Goal: Contribute content: Contribute content

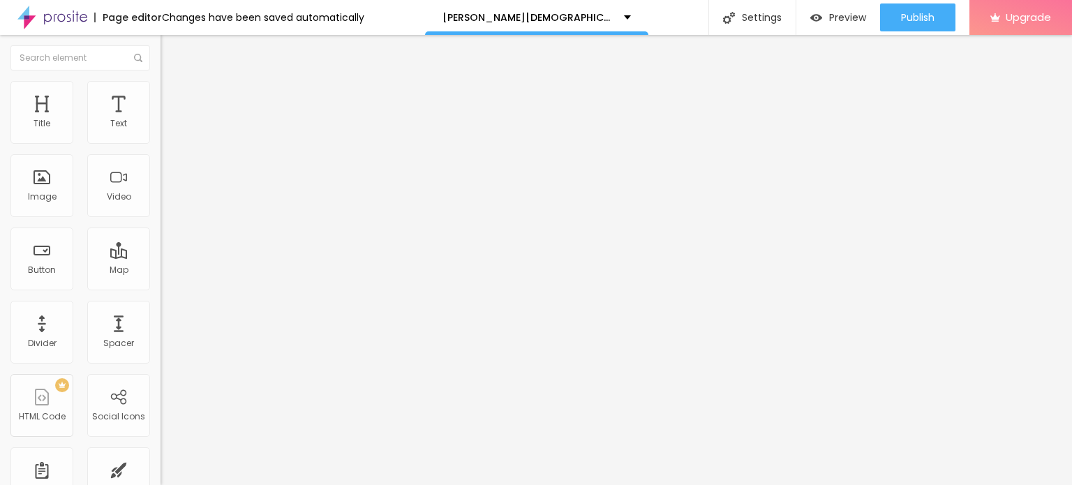
click at [161, 120] on span "Add image" at bounding box center [189, 114] width 57 height 12
click at [161, 92] on li "Style" at bounding box center [241, 88] width 161 height 14
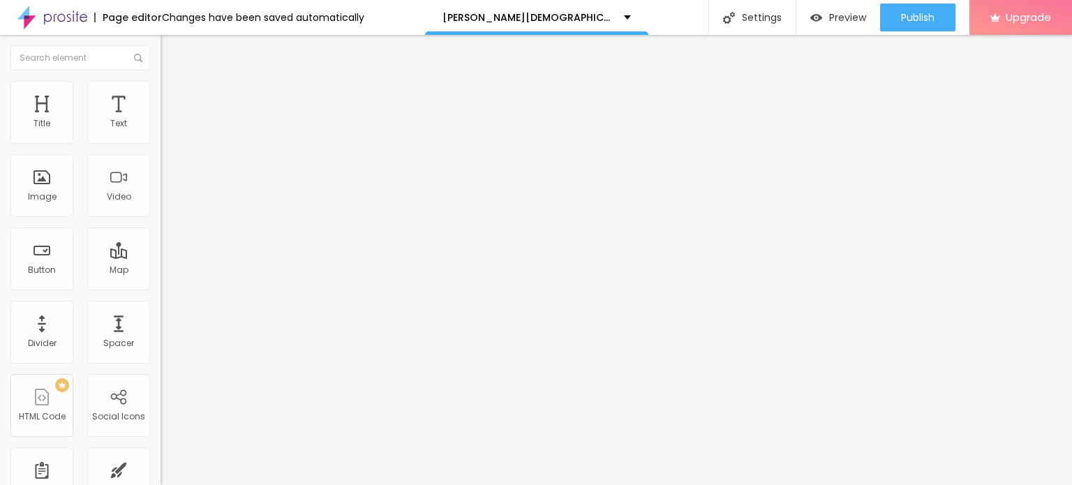
type input "55"
type input "50"
type input "45"
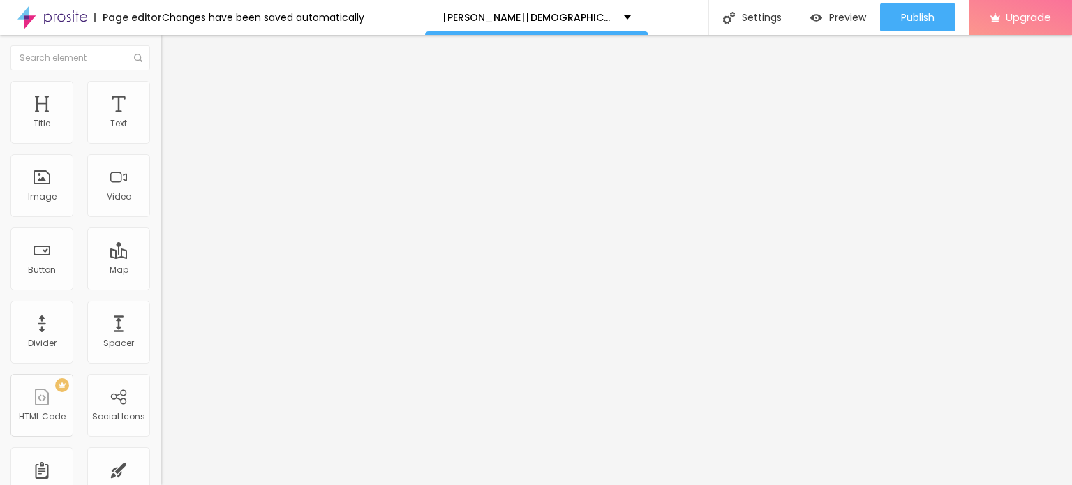
type input "45"
type input "40"
drag, startPoint x: 144, startPoint y: 149, endPoint x: 59, endPoint y: 148, distance: 85.2
type input "40"
click at [161, 143] on input "range" at bounding box center [206, 137] width 90 height 11
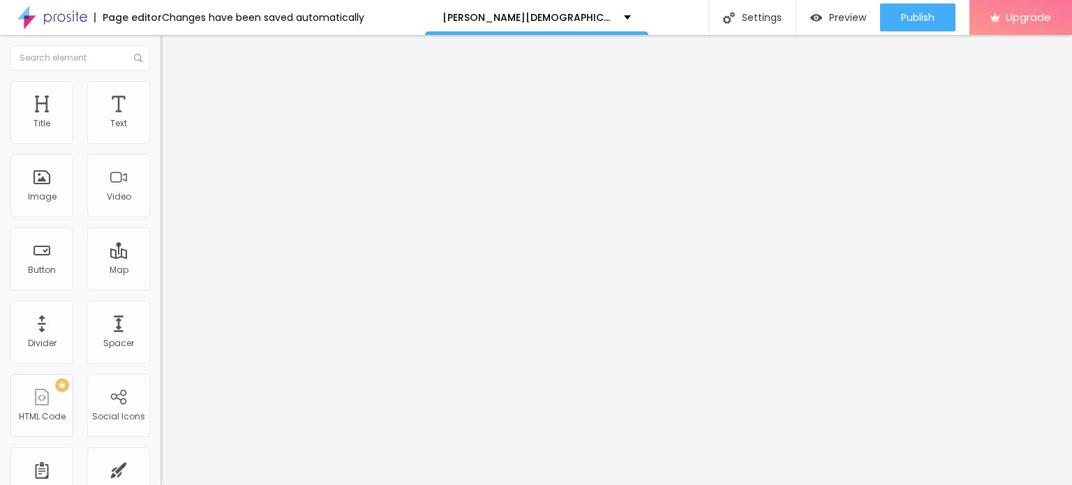
click at [161, 207] on button "button" at bounding box center [171, 199] width 20 height 15
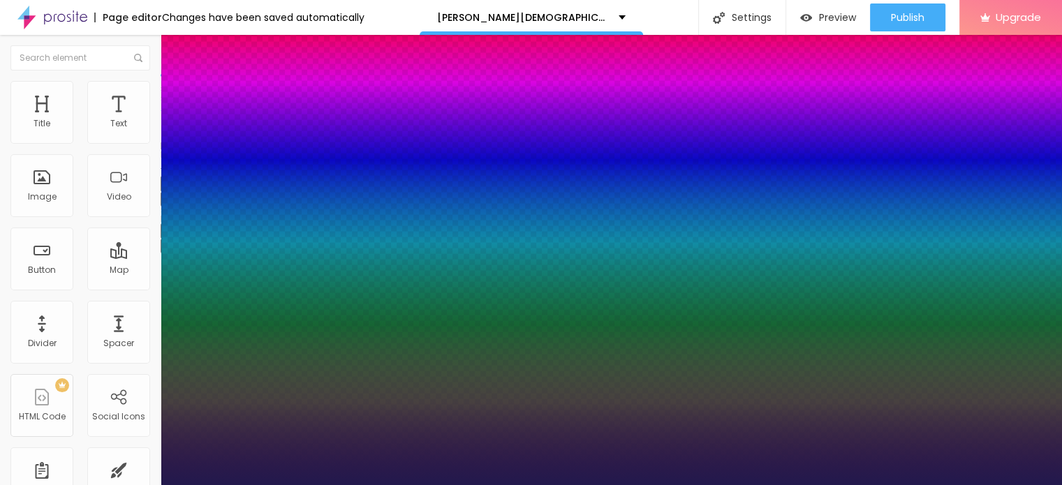
type input "15"
type input "1"
type input "16"
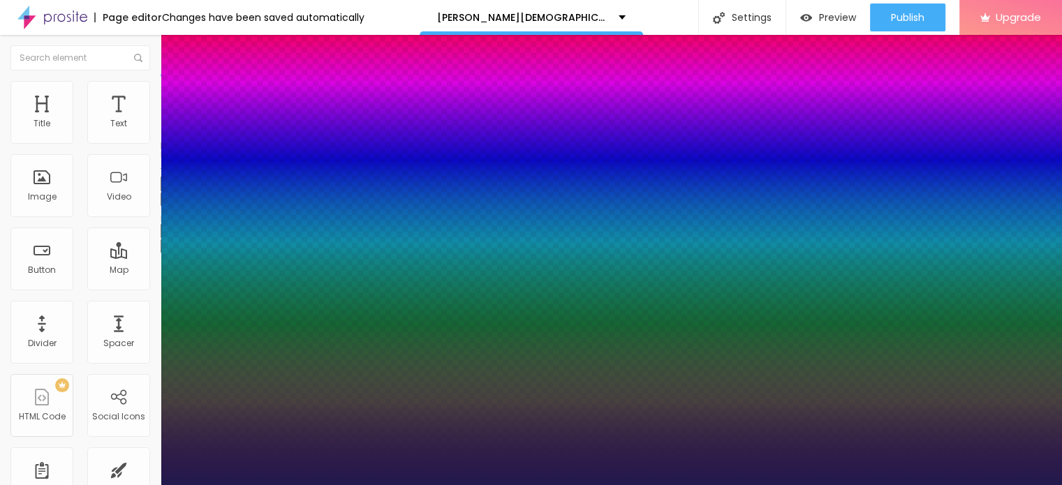
type input "1"
type input "17"
type input "1"
type input "26"
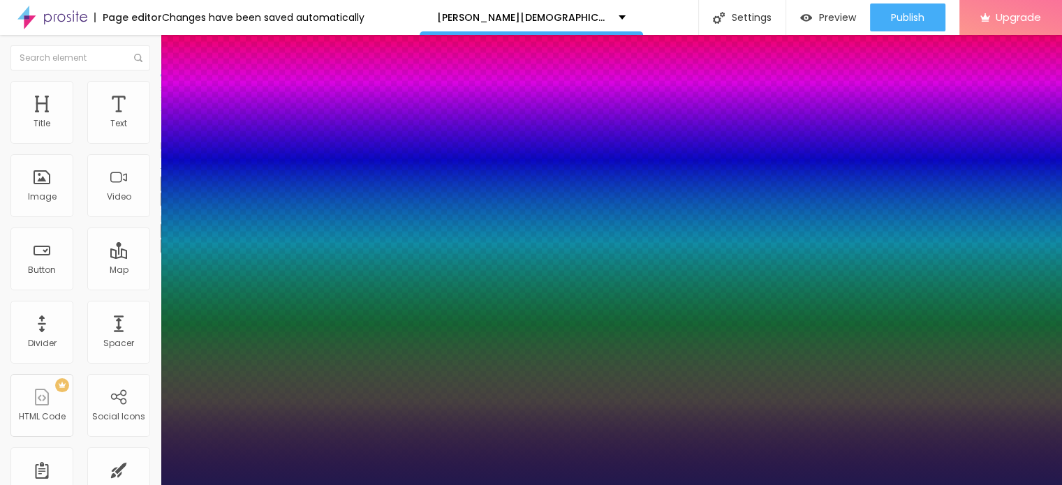
type input "26"
type input "1"
type input "35"
type input "1"
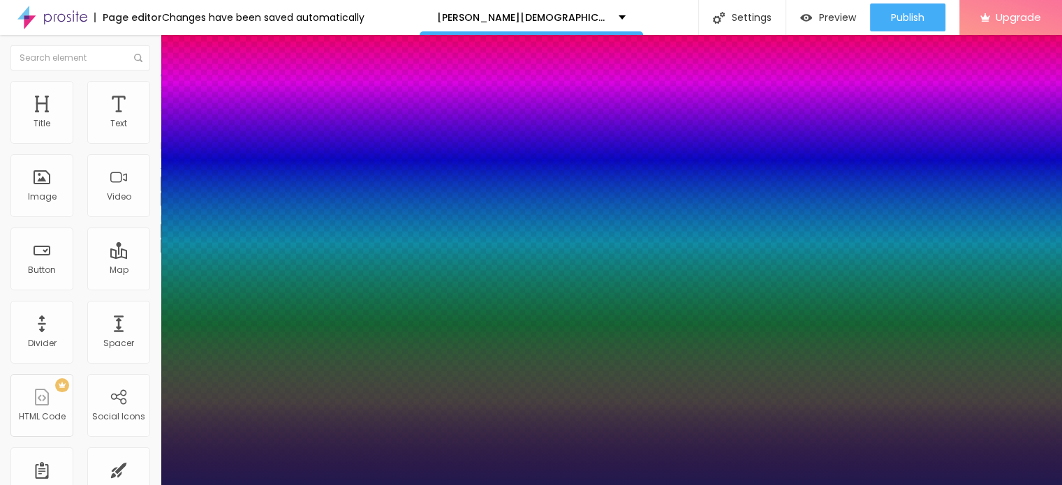
type input "36"
type input "1"
type input "47"
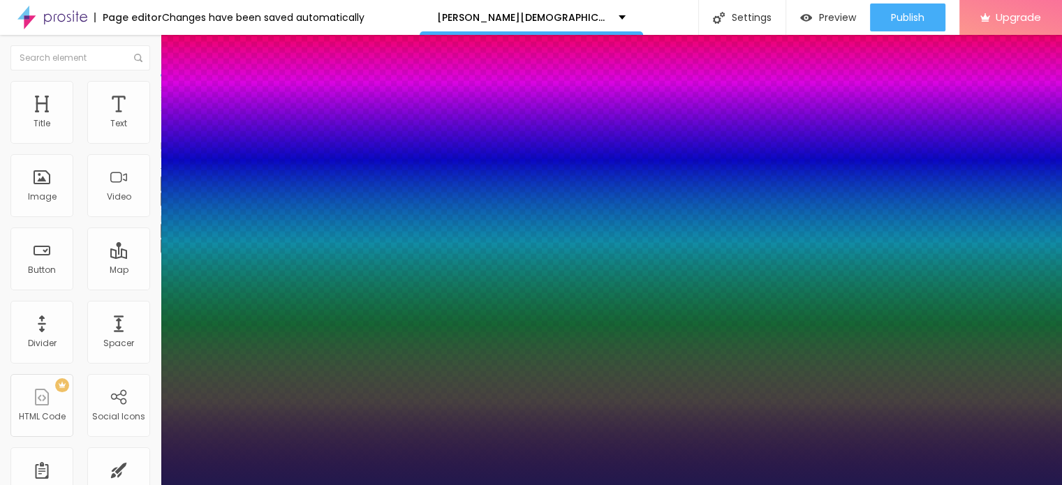
type input "1"
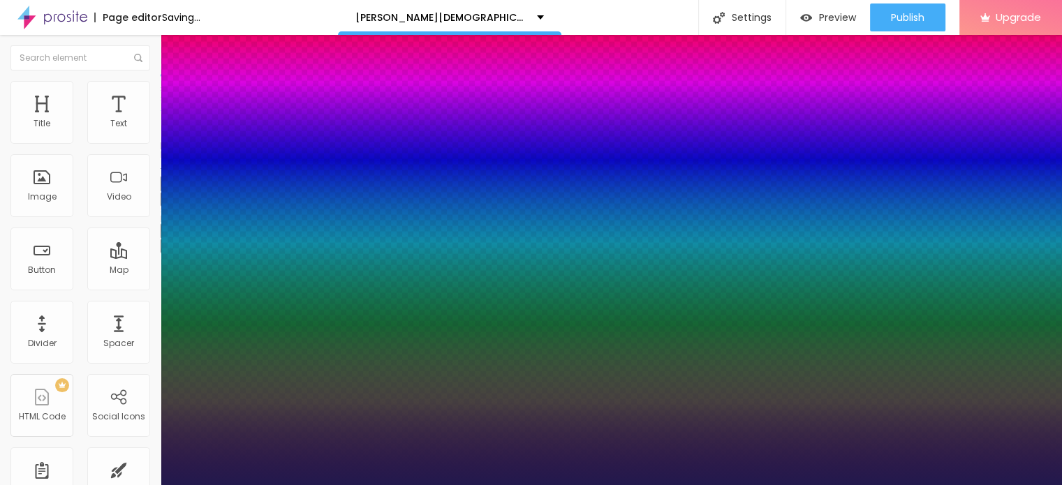
type input "55"
type input "1"
type input "61"
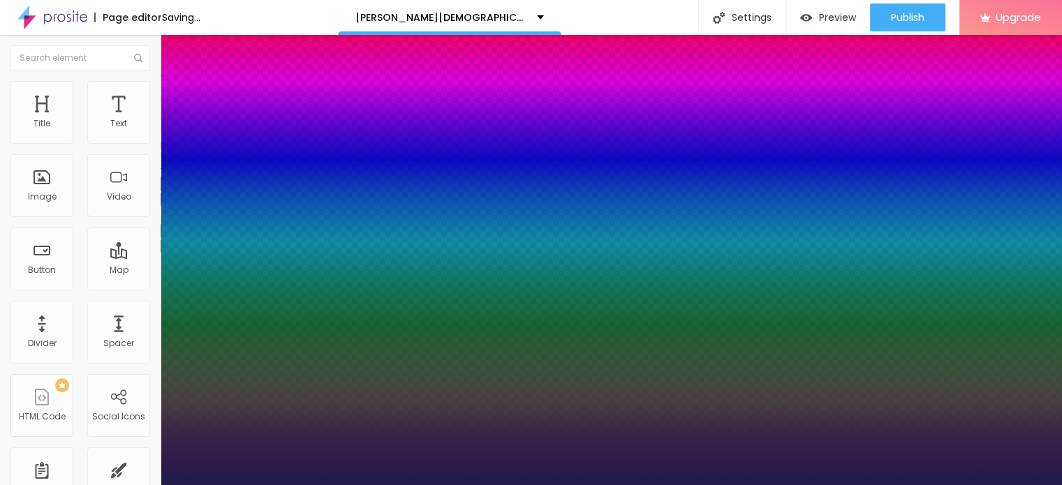
type input "1"
type input "65"
type input "1"
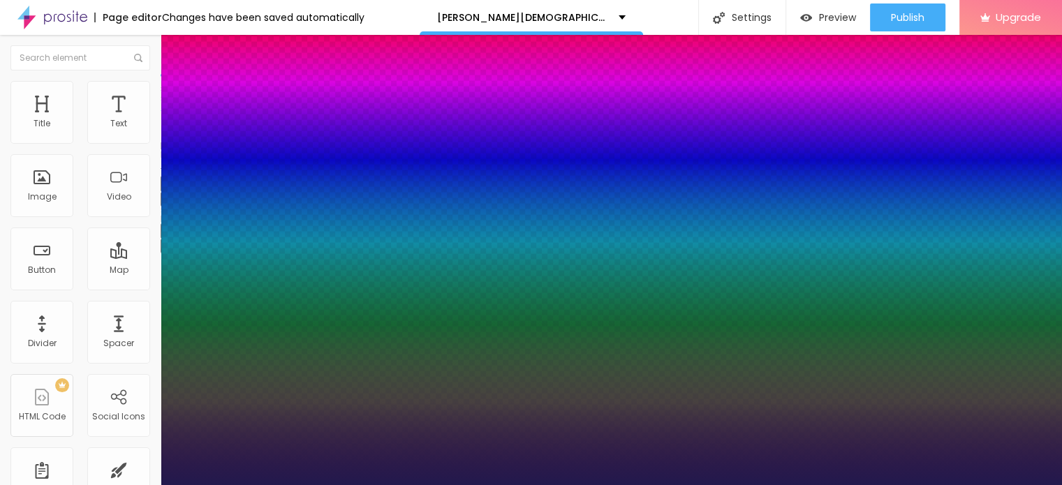
type input "67"
type input "1"
type input "66"
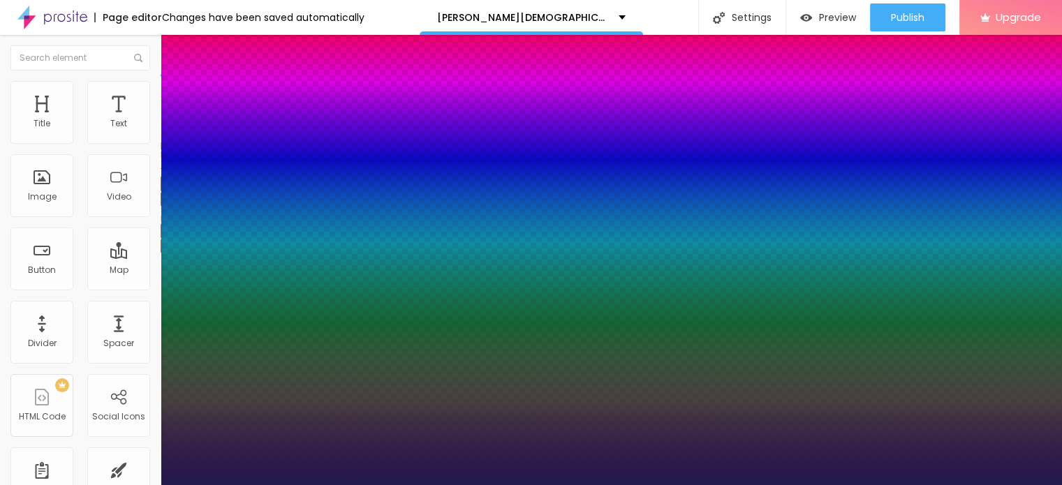
type input "1"
type input "65"
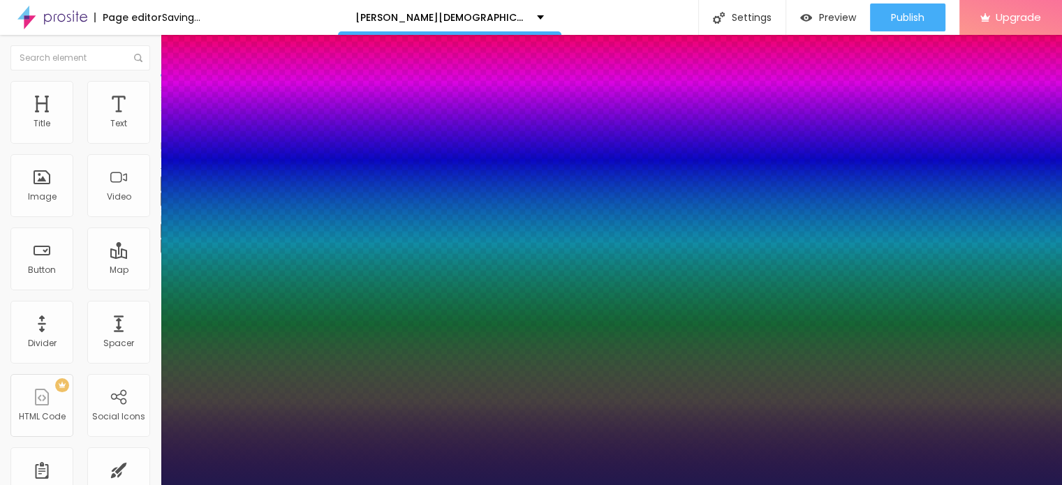
type input "1"
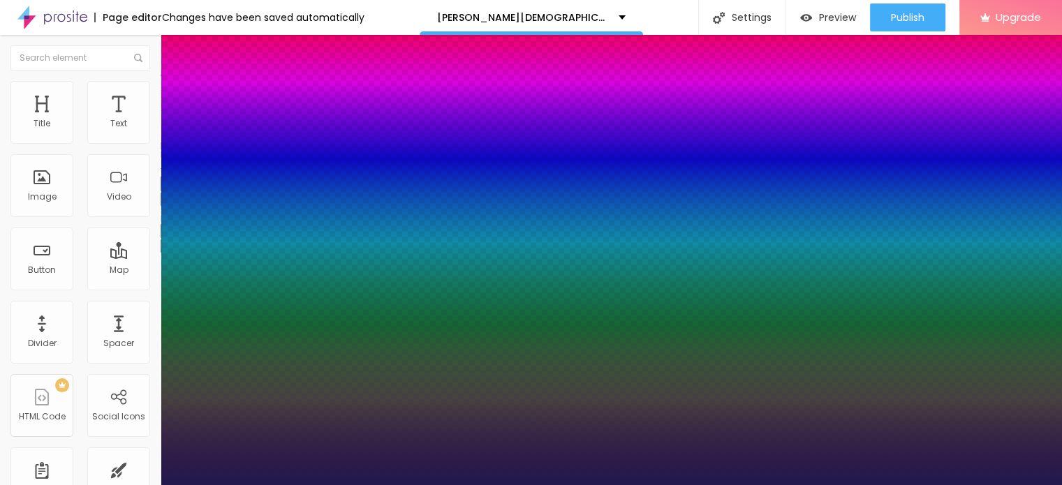
drag, startPoint x: 187, startPoint y: 393, endPoint x: 242, endPoint y: 396, distance: 55.2
type input "65"
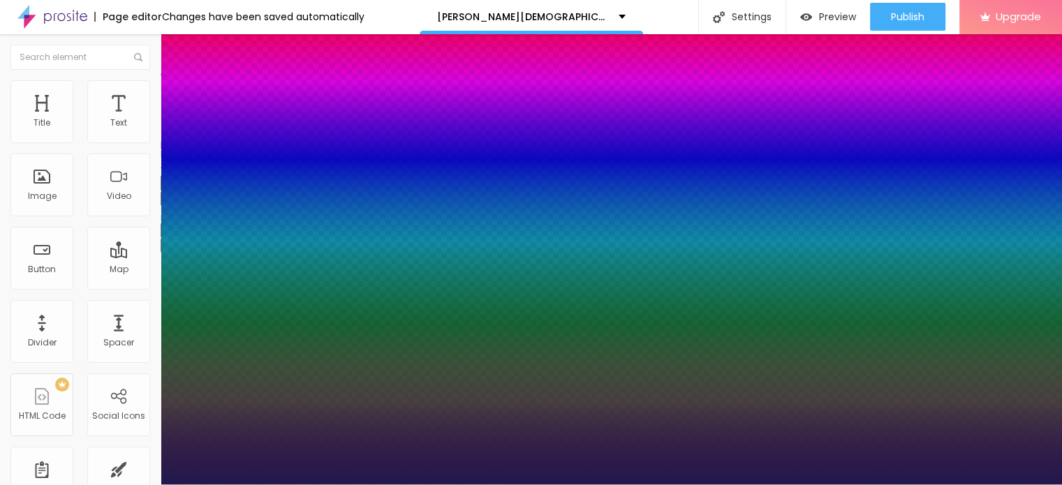
scroll to position [160, 0]
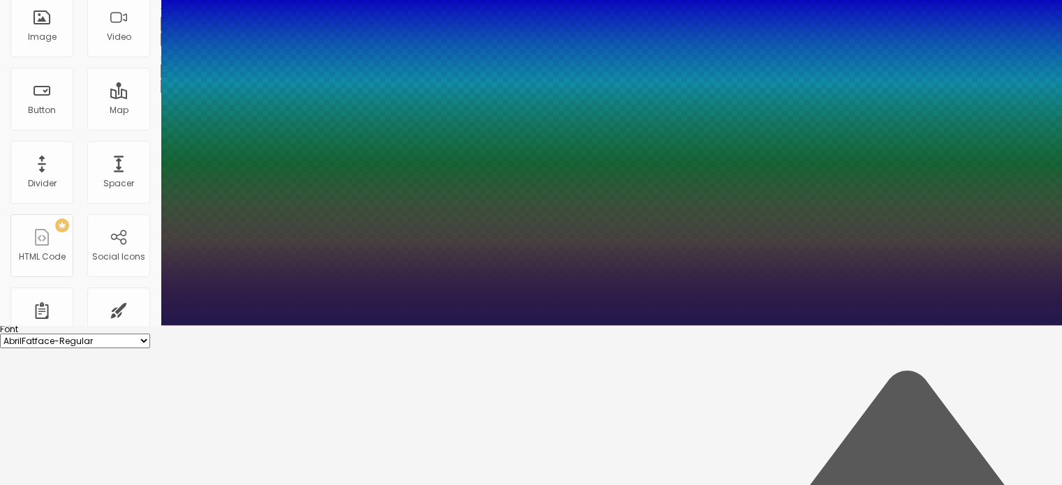
click at [87, 325] on div at bounding box center [531, 325] width 1062 height 0
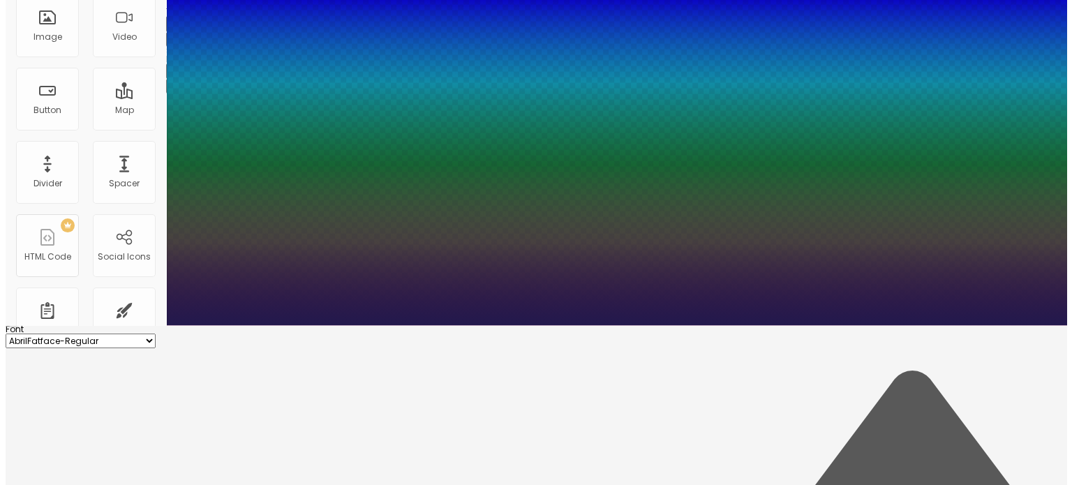
scroll to position [0, 0]
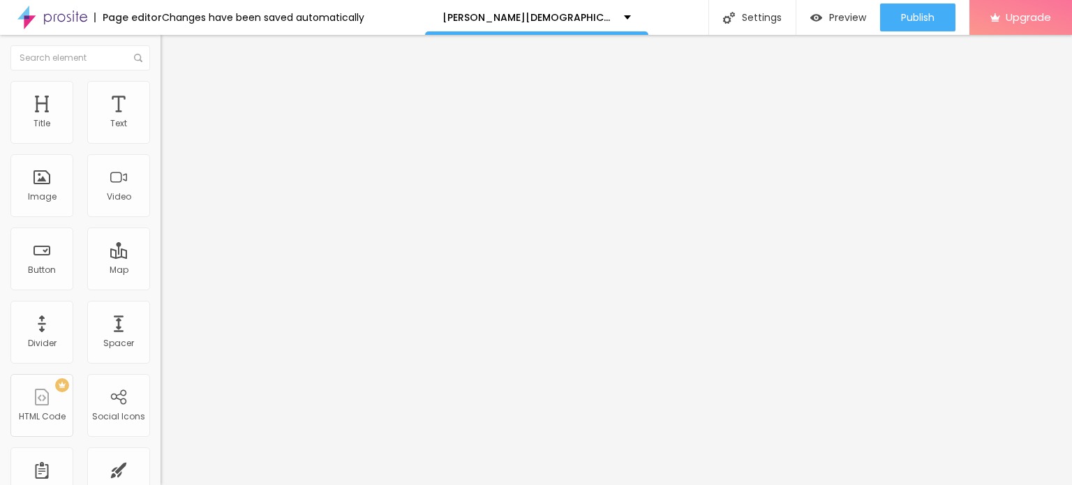
click at [161, 253] on button "button" at bounding box center [171, 246] width 20 height 15
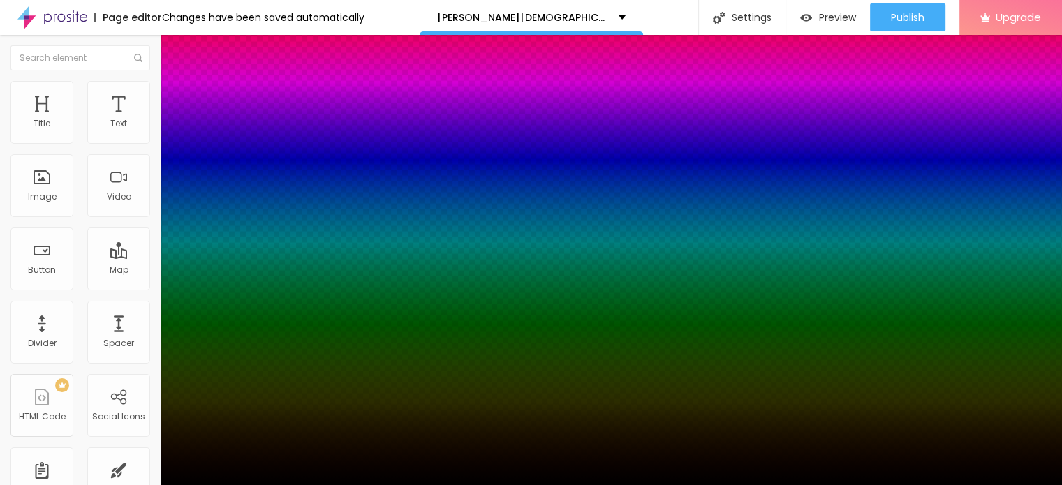
click at [211, 436] on div at bounding box center [531, 242] width 1062 height 485
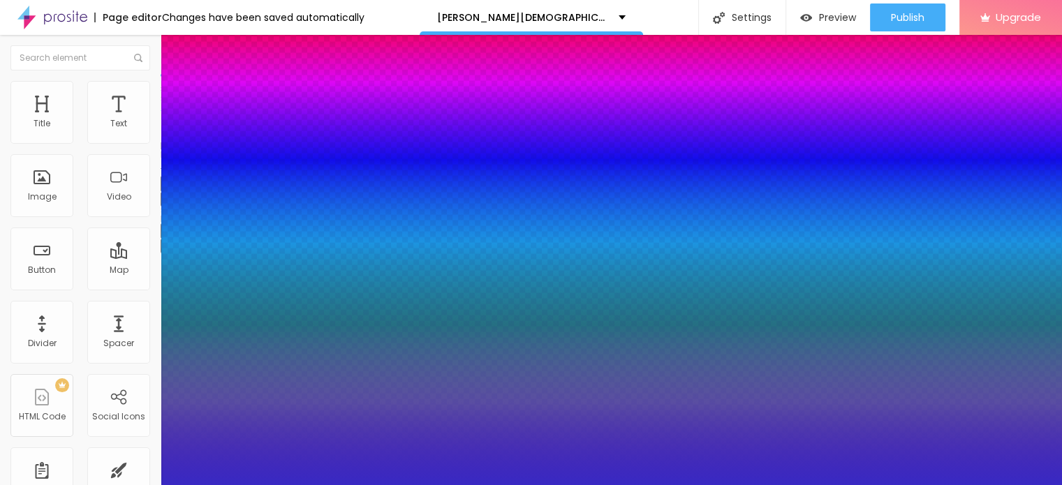
click at [240, 445] on div at bounding box center [531, 242] width 1062 height 485
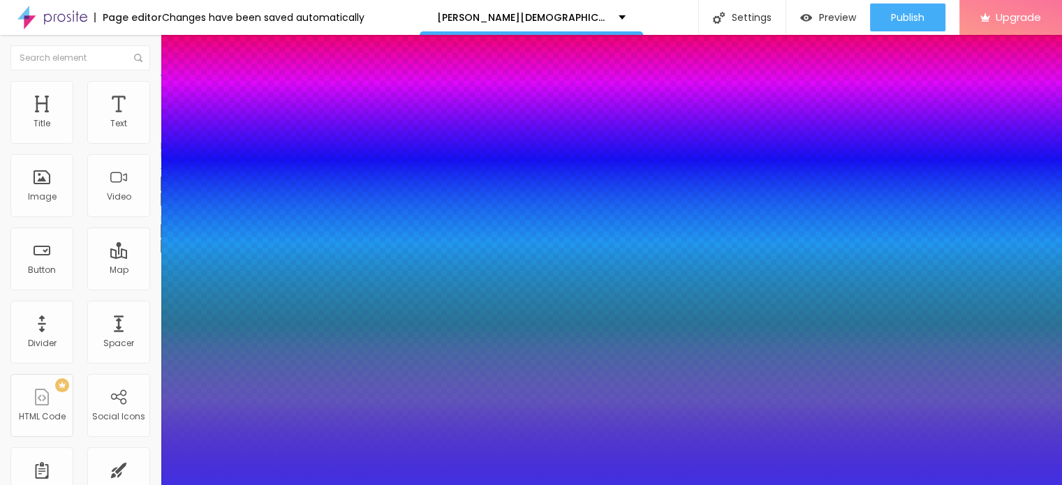
type input "#250FFF"
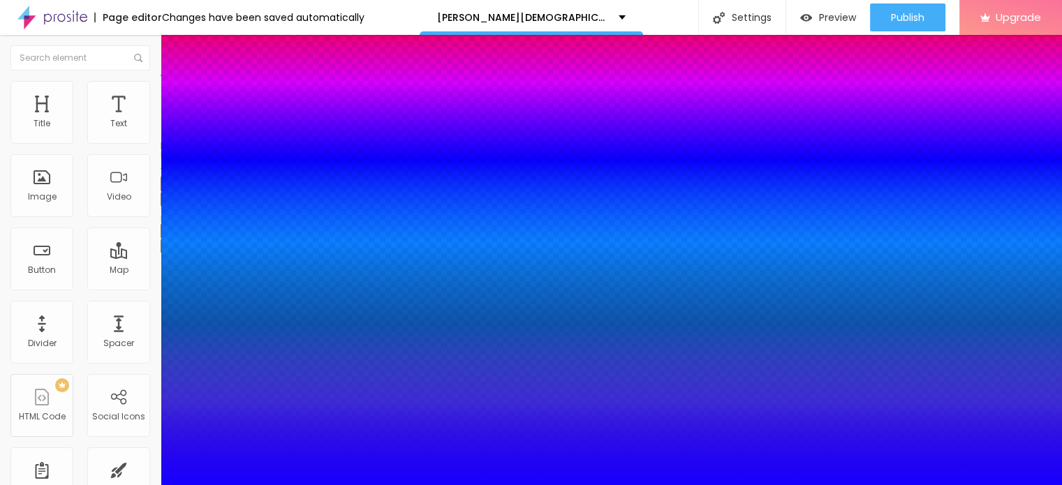
drag, startPoint x: 211, startPoint y: 424, endPoint x: 232, endPoint y: 402, distance: 29.6
click at [250, 484] on div at bounding box center [531, 493] width 1062 height 0
click at [332, 484] on div at bounding box center [531, 485] width 1062 height 0
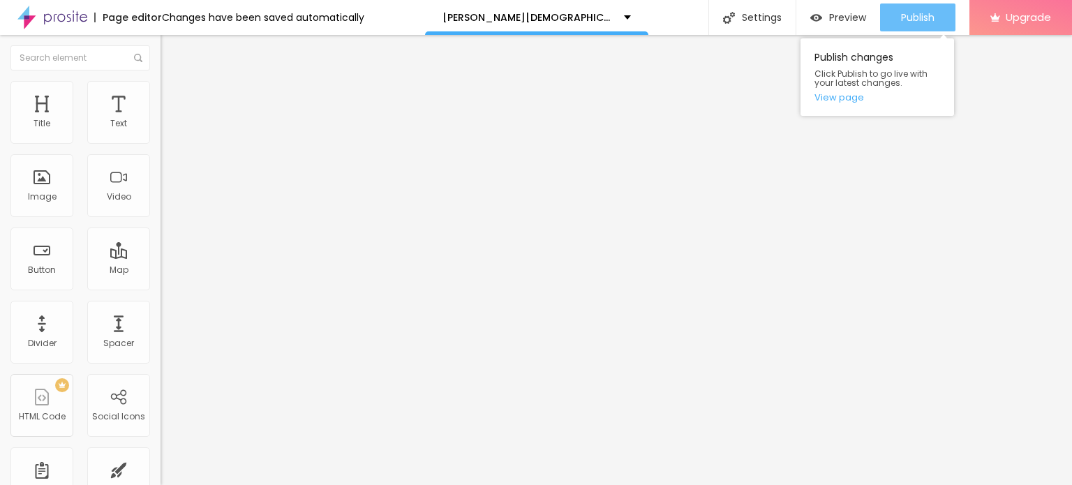
click at [909, 13] on span "Publish" at bounding box center [917, 17] width 33 height 11
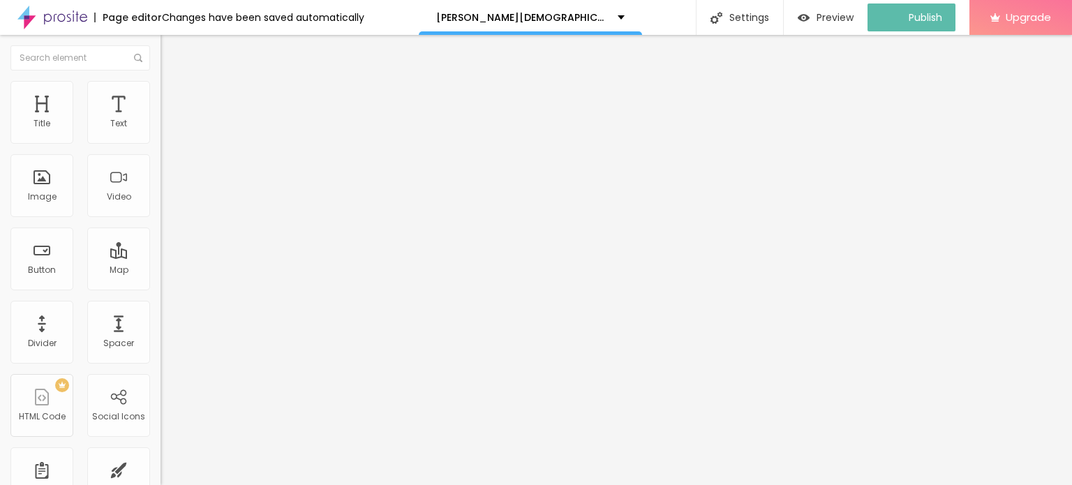
click at [36, 19] on img at bounding box center [52, 17] width 70 height 35
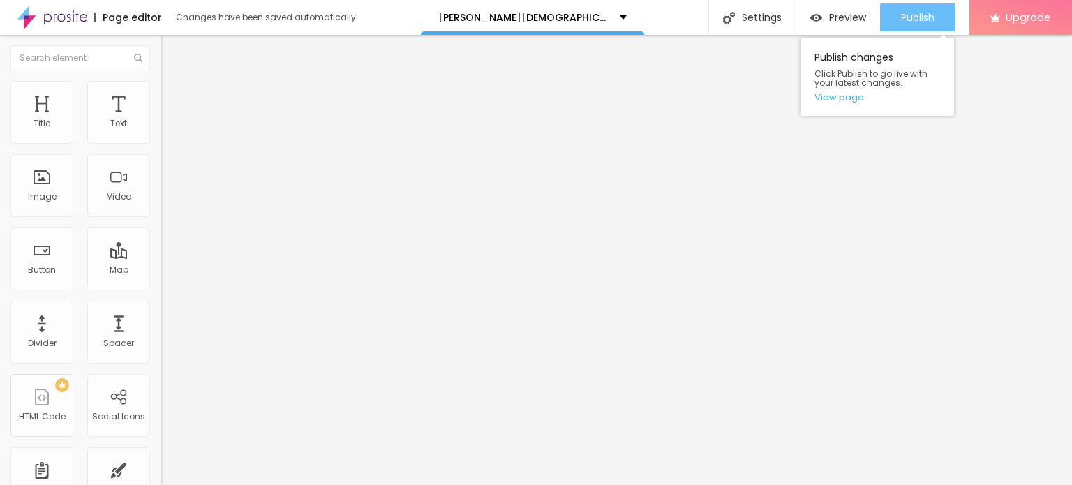
click at [903, 13] on span "Publish" at bounding box center [917, 17] width 33 height 11
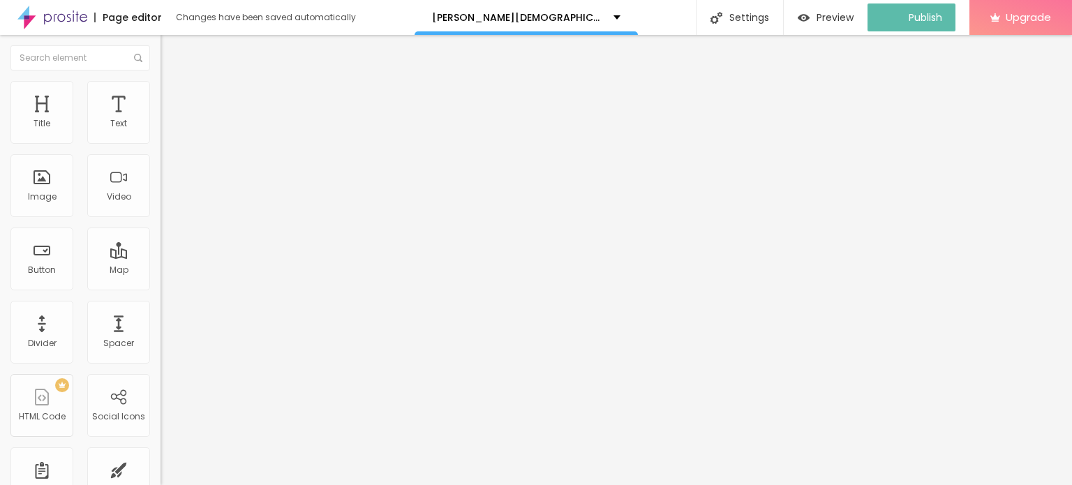
click at [28, 29] on img at bounding box center [52, 17] width 70 height 35
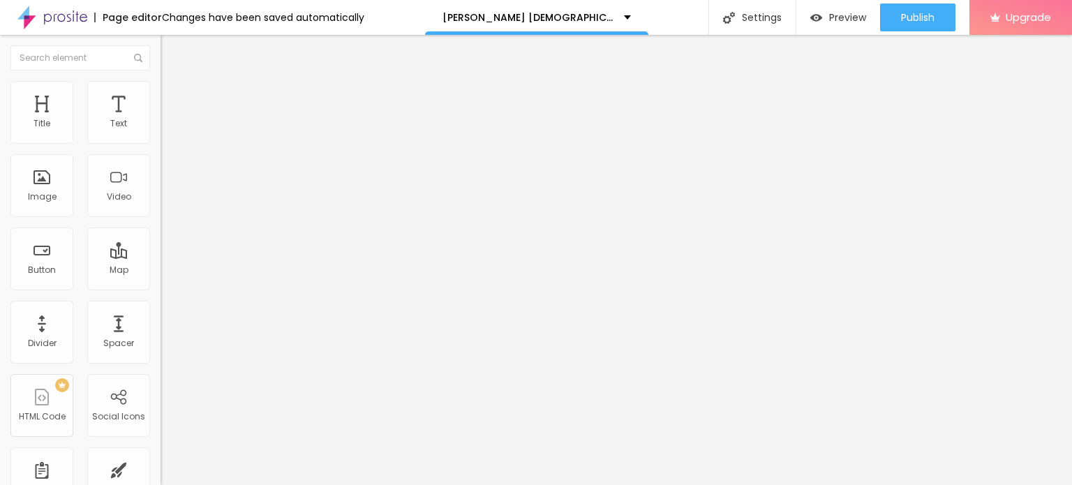
click at [28, 17] on img at bounding box center [52, 17] width 70 height 35
click at [161, 207] on button "button" at bounding box center [171, 199] width 20 height 15
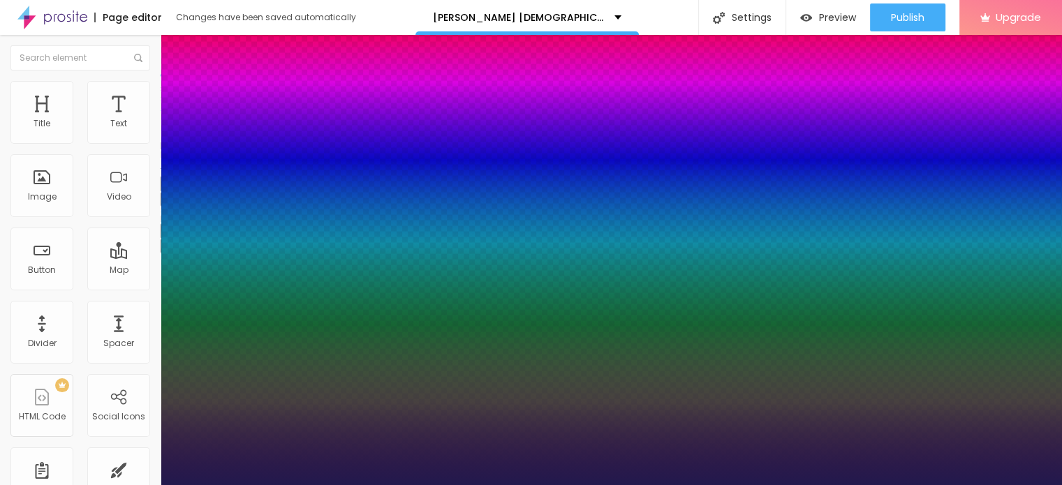
type input "1"
type input "55"
type input "1"
type input "56"
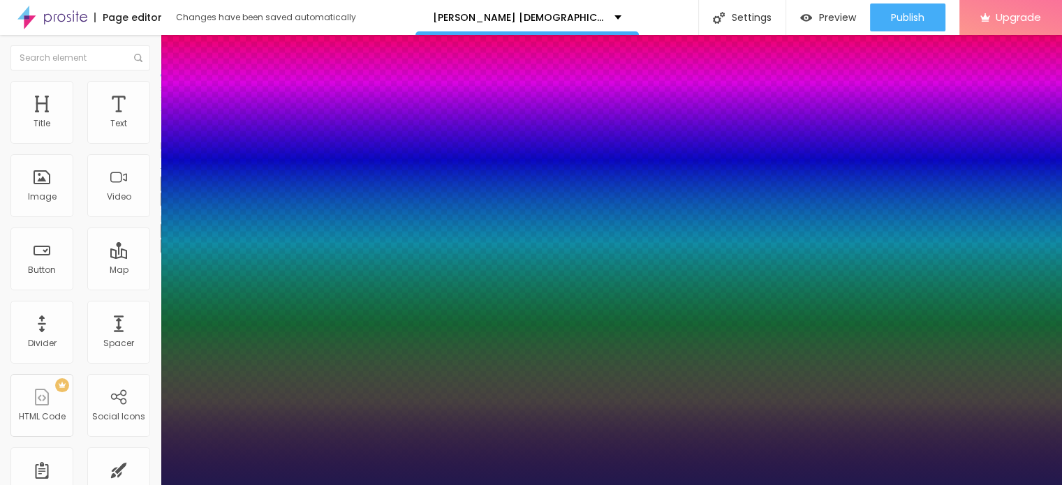
type input "56"
type input "1"
type input "59"
type input "1"
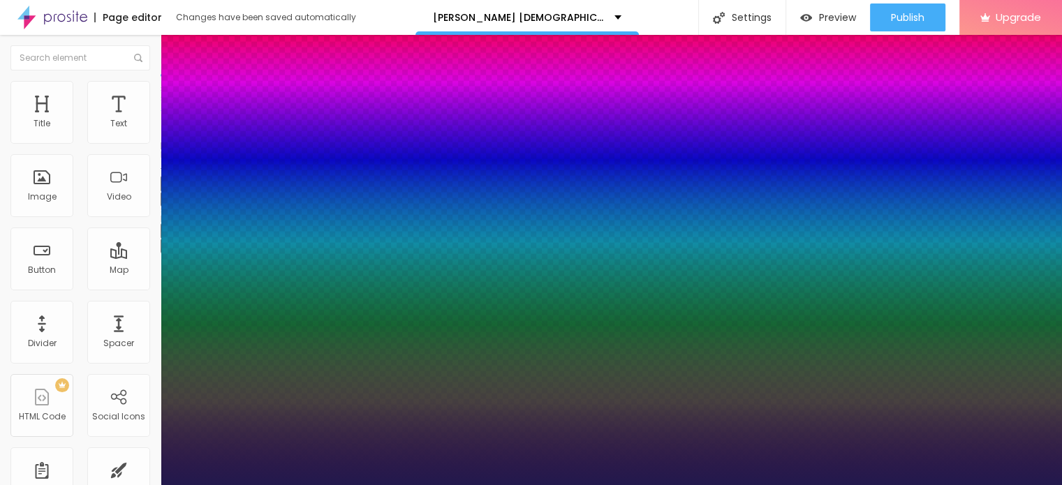
type input "60"
type input "1"
type input "61"
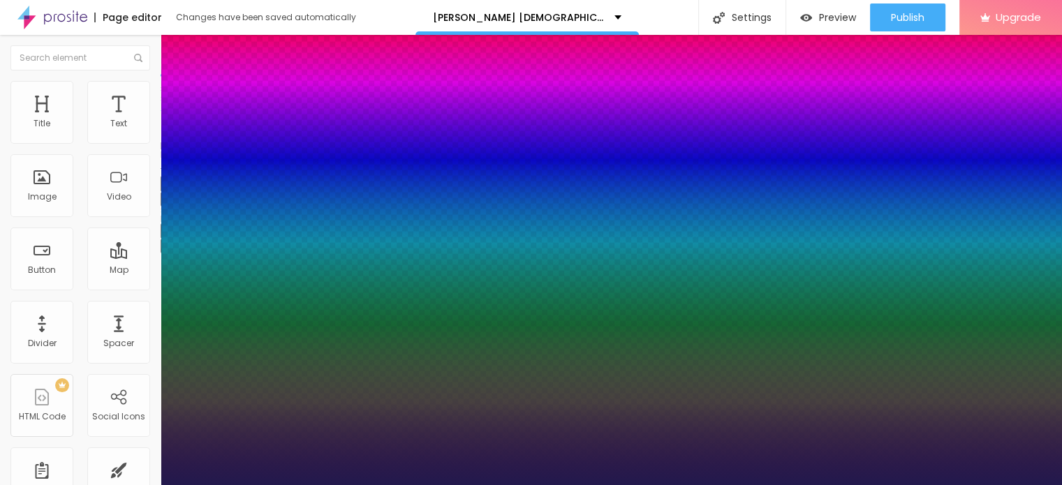
type input "1"
type input "62"
type input "1"
type input "63"
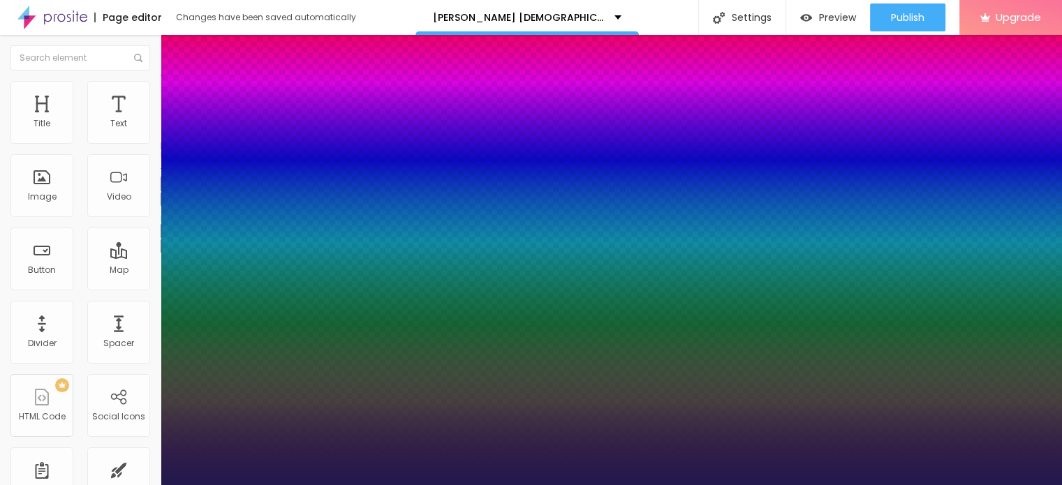
type input "63"
type input "1"
type input "64"
type input "1"
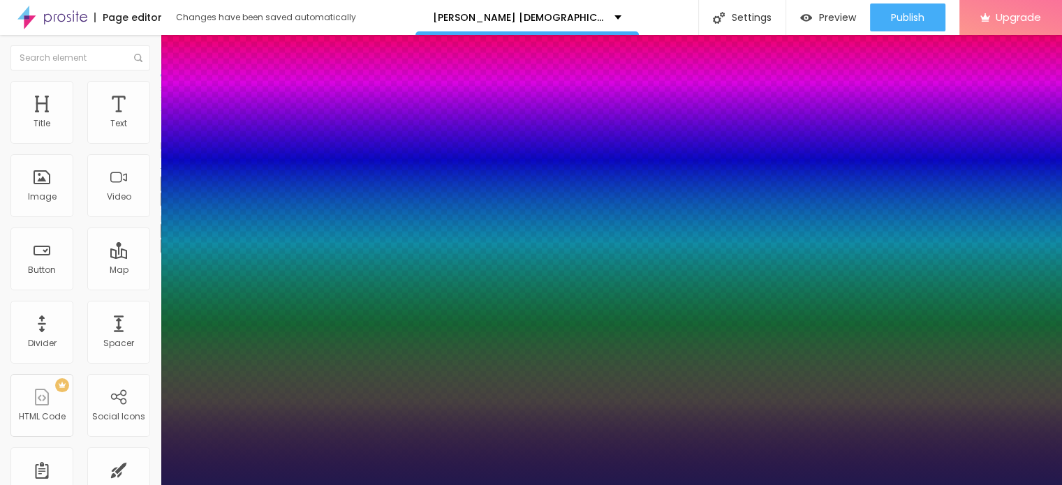
type input "65"
type input "1"
type input "66"
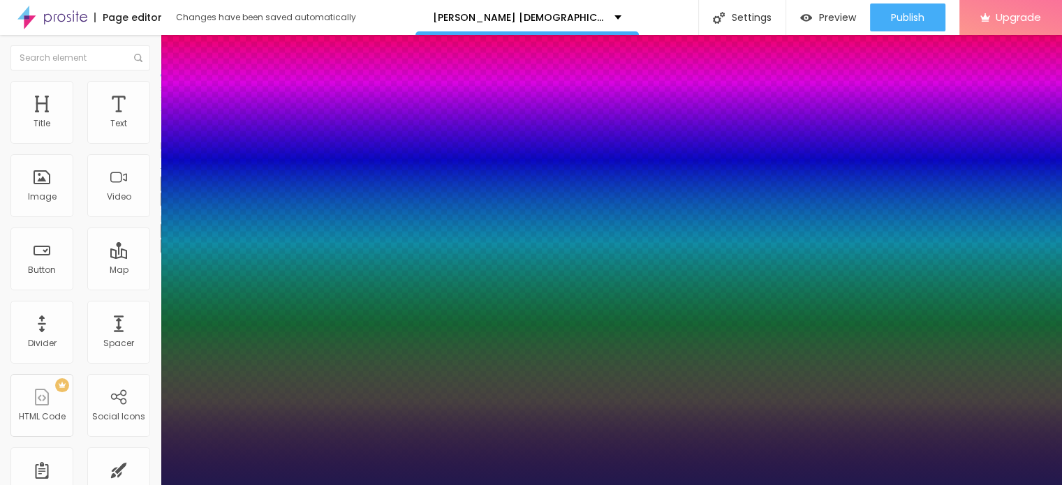
type input "1"
type input "67"
type input "1"
type input "68"
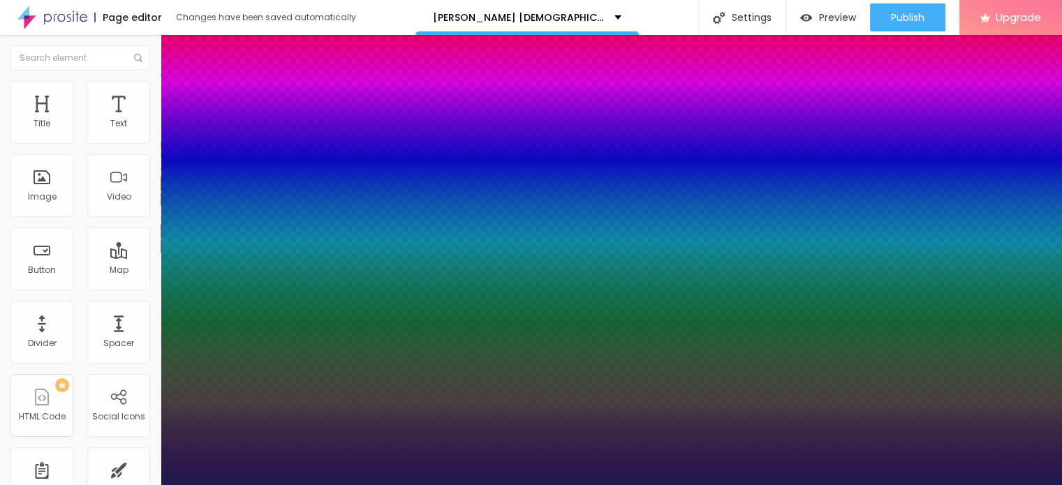
type input "68"
type input "1"
type input "69"
type input "1"
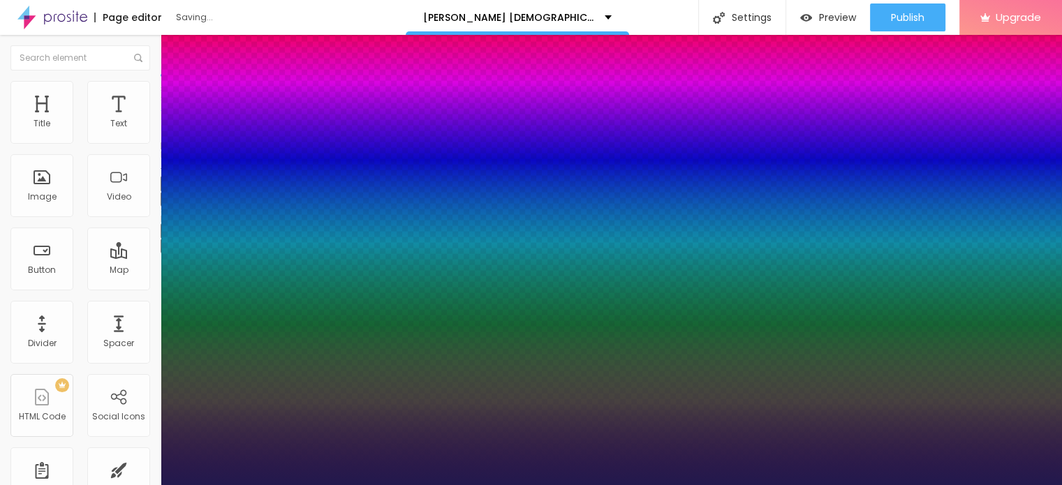
type input "70"
type input "1"
type input "65"
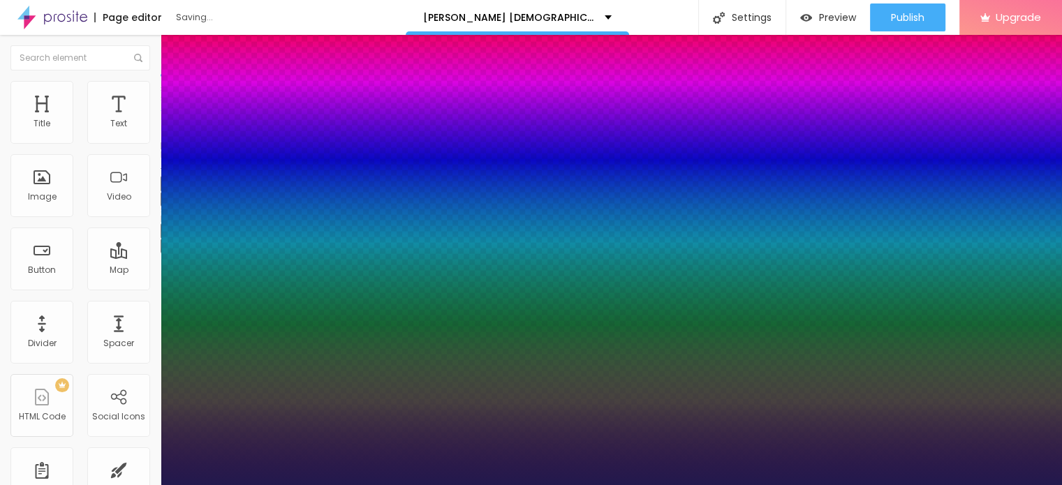
type input "1"
type input "64"
type input "1"
type input "63"
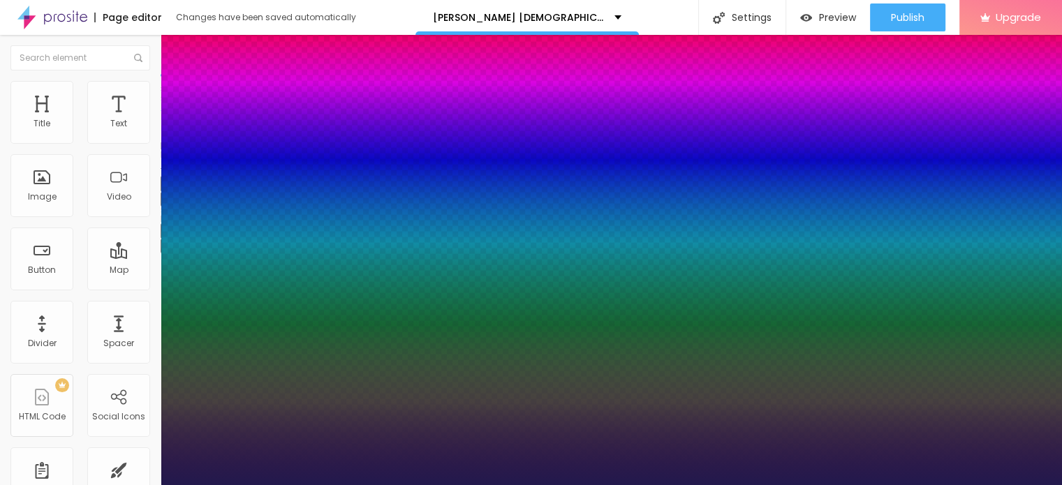
type input "63"
type input "1"
type input "65"
type input "1"
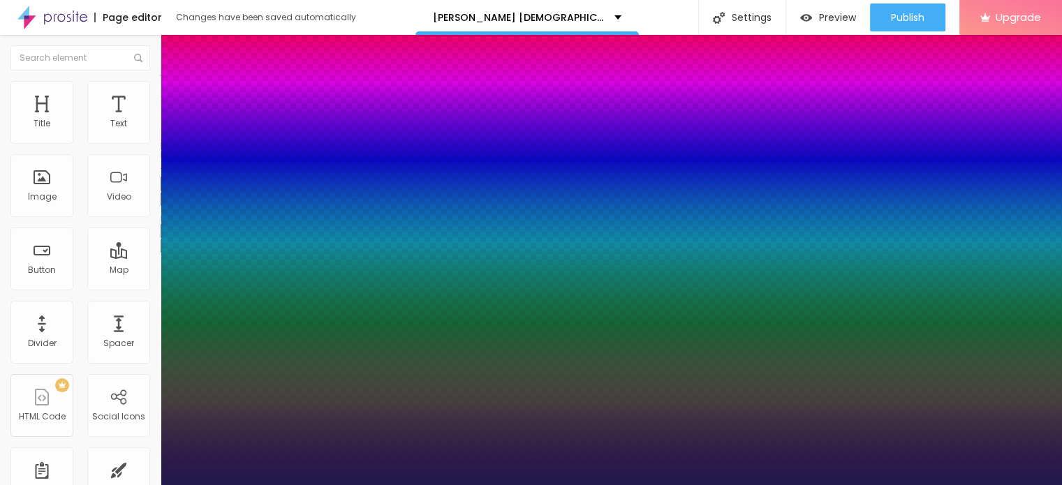
type input "68"
type input "1"
type input "69"
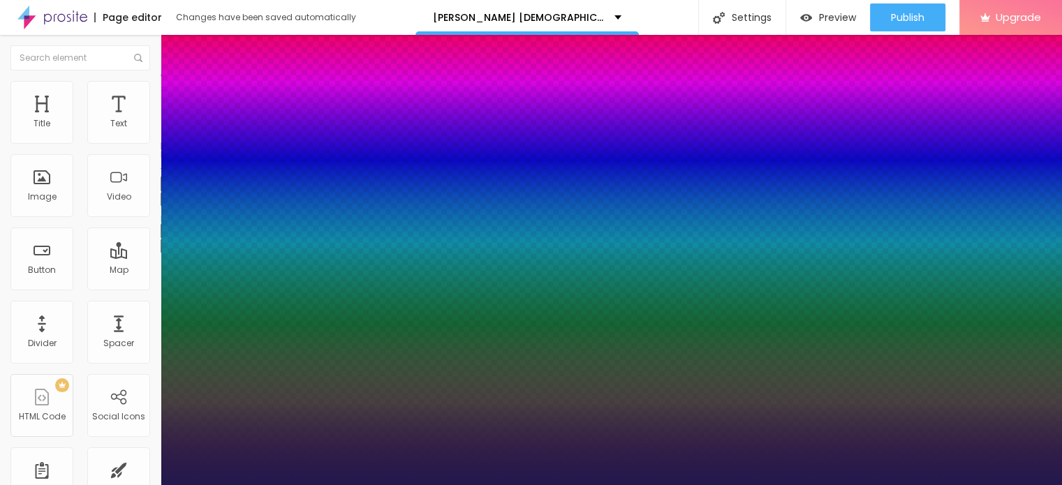
type input "1"
type input "70"
type input "1"
type input "72"
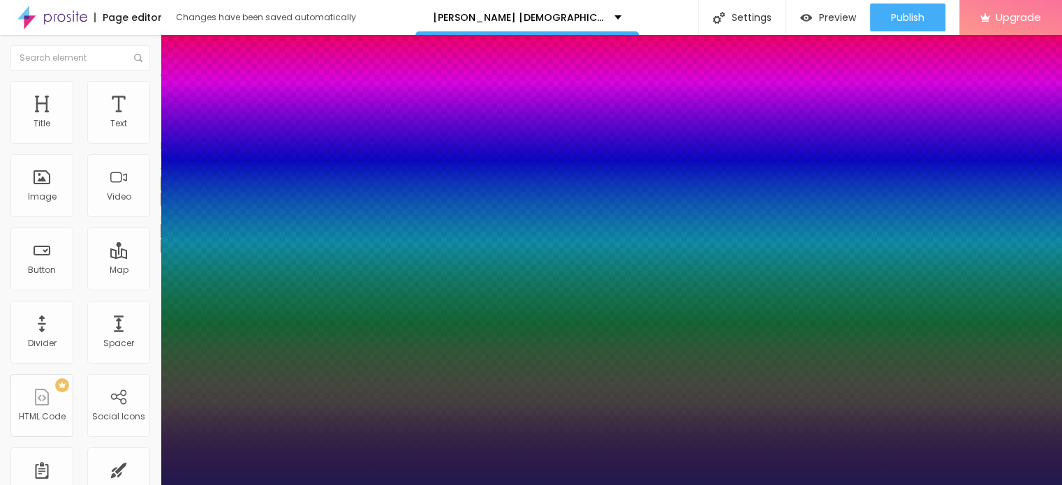
type input "72"
type input "1"
type input "73"
type input "1"
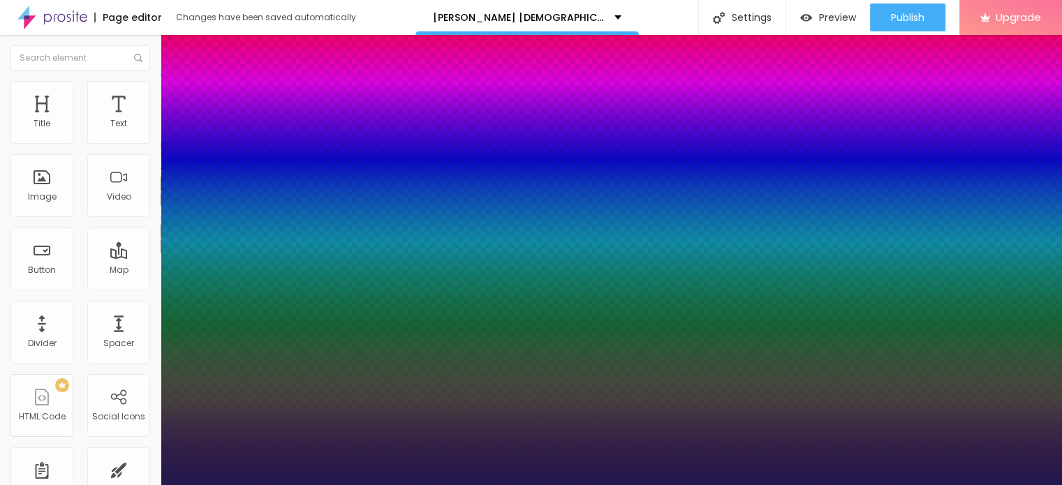
type input "74"
type input "1"
type input "75"
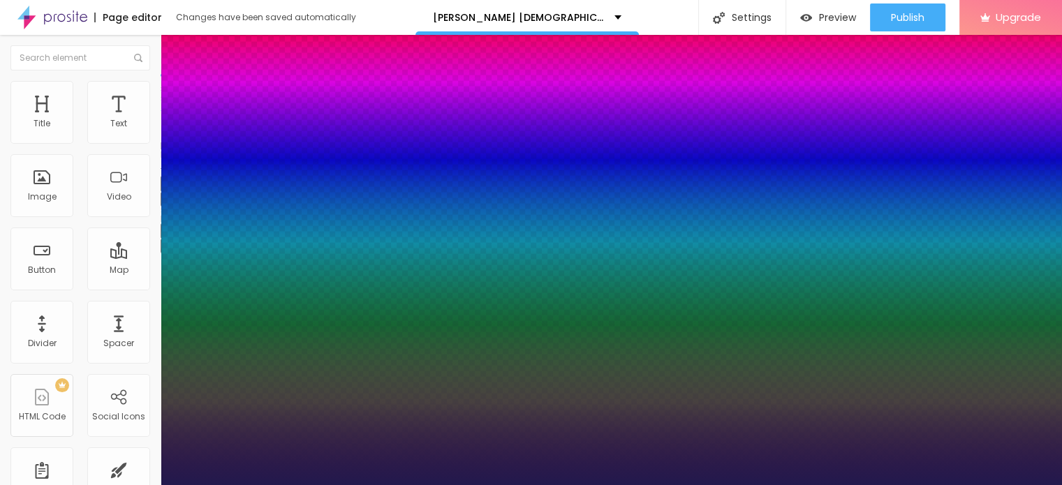
type input "1"
type input "76"
type input "1"
type input "77"
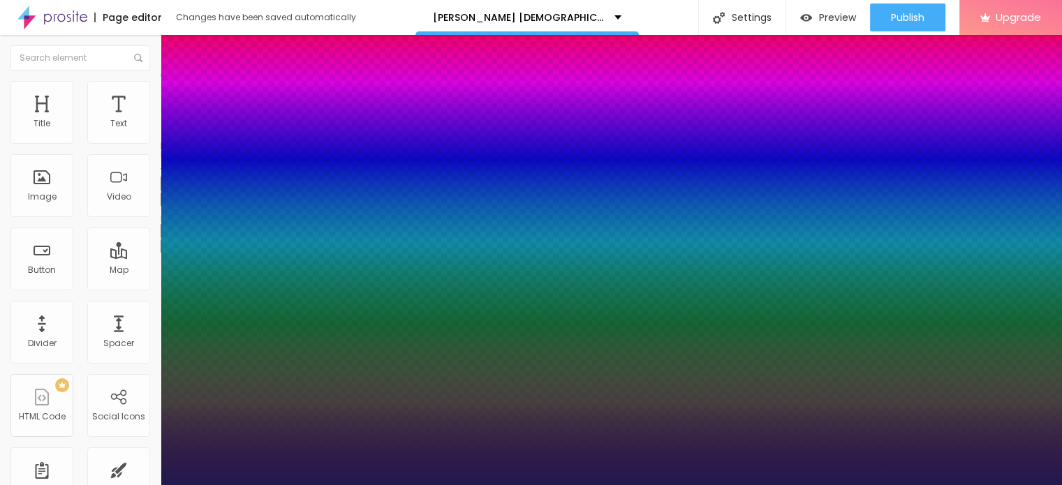
type input "77"
type input "1"
type input "78"
type input "1"
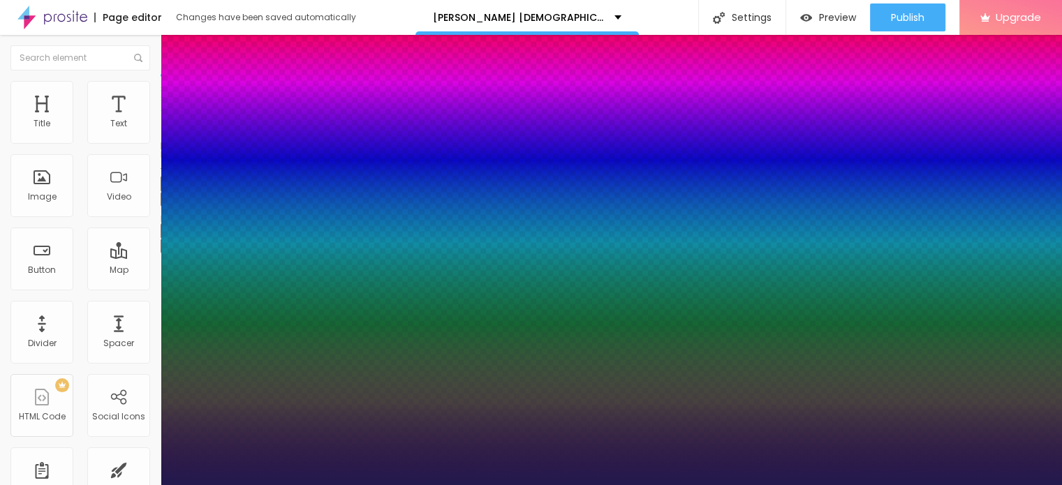
type input "75"
type input "1"
type input "74"
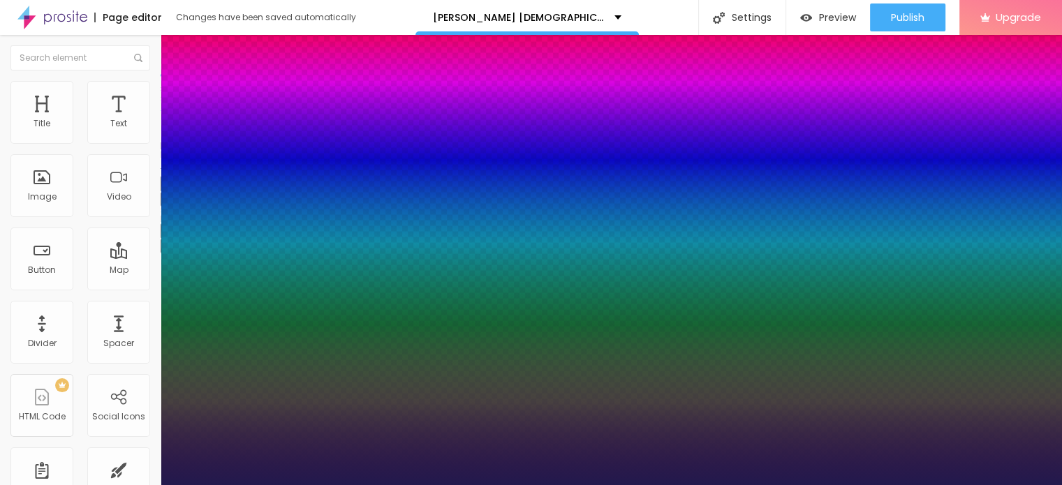
type input "1"
drag, startPoint x: 188, startPoint y: 389, endPoint x: 251, endPoint y: 387, distance: 63.5
type input "74"
type input "1"
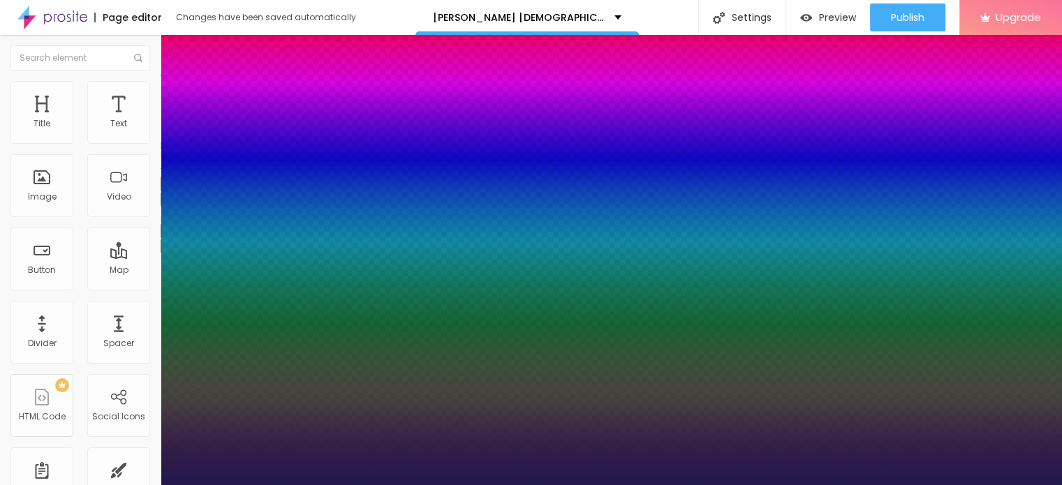
click at [628, 484] on div at bounding box center [531, 485] width 1062 height 0
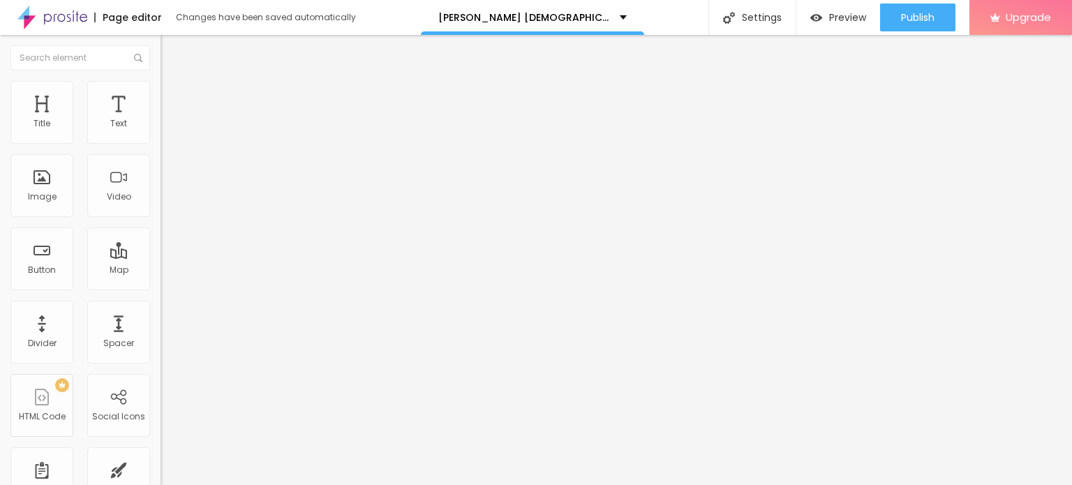
click at [161, 253] on button "button" at bounding box center [171, 246] width 20 height 15
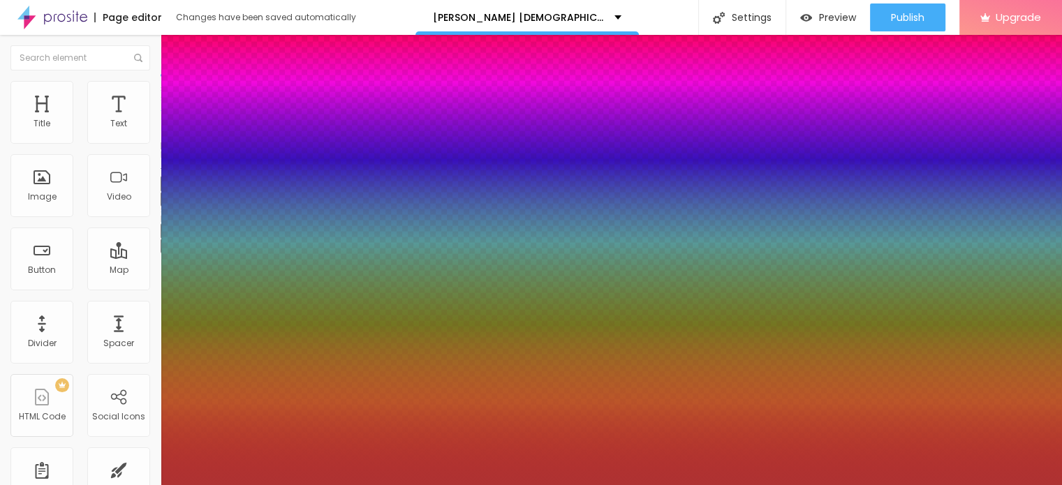
drag, startPoint x: 204, startPoint y: 445, endPoint x: 230, endPoint y: 447, distance: 26.0
click at [206, 445] on div at bounding box center [531, 242] width 1062 height 485
click at [241, 442] on div at bounding box center [531, 242] width 1062 height 485
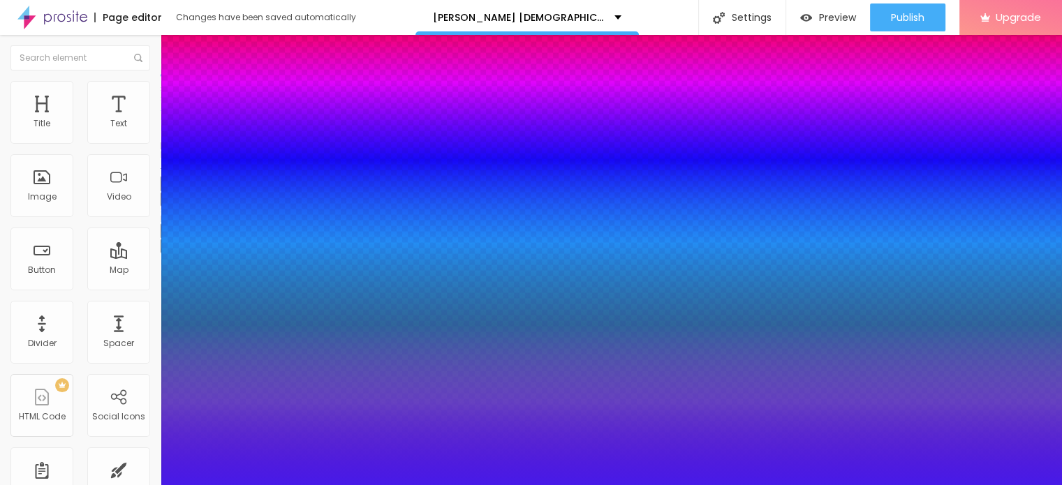
type input "#3E0CEF"
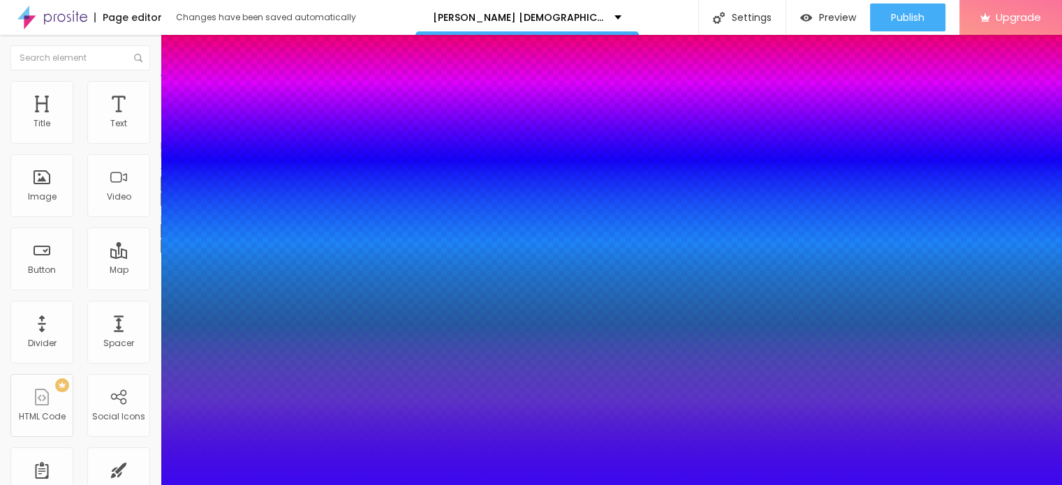
drag, startPoint x: 220, startPoint y: 421, endPoint x: 228, endPoint y: 418, distance: 8.2
click at [228, 418] on div at bounding box center [531, 242] width 1062 height 485
click at [257, 484] on div at bounding box center [531, 493] width 1062 height 0
click at [435, 484] on div at bounding box center [531, 485] width 1062 height 0
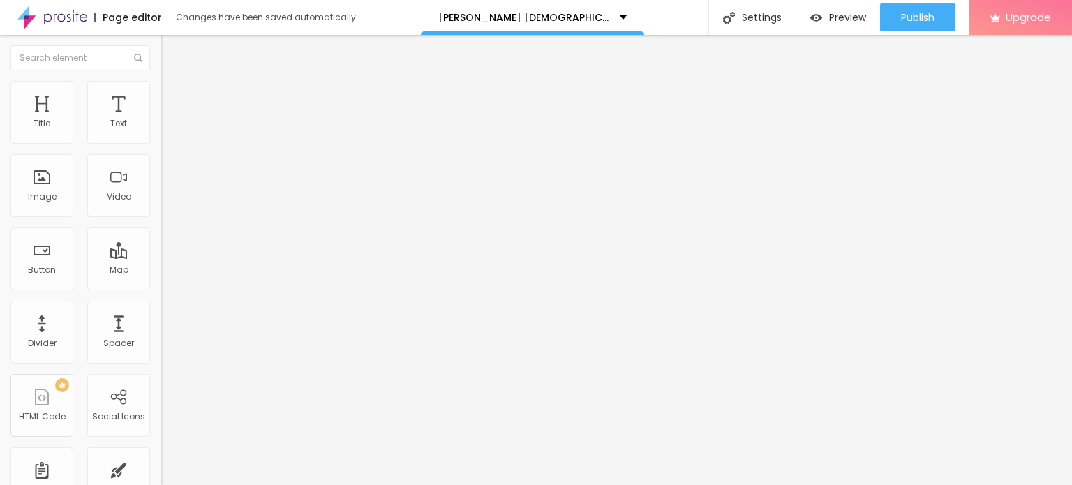
click at [161, 120] on span "Add image" at bounding box center [189, 114] width 57 height 12
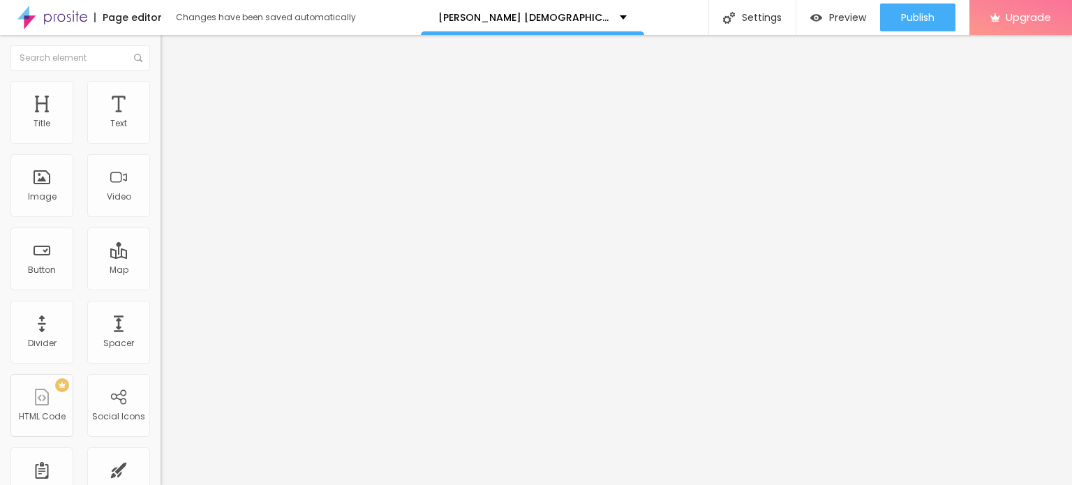
click at [161, 88] on img at bounding box center [167, 87] width 13 height 13
type input "80"
type input "75"
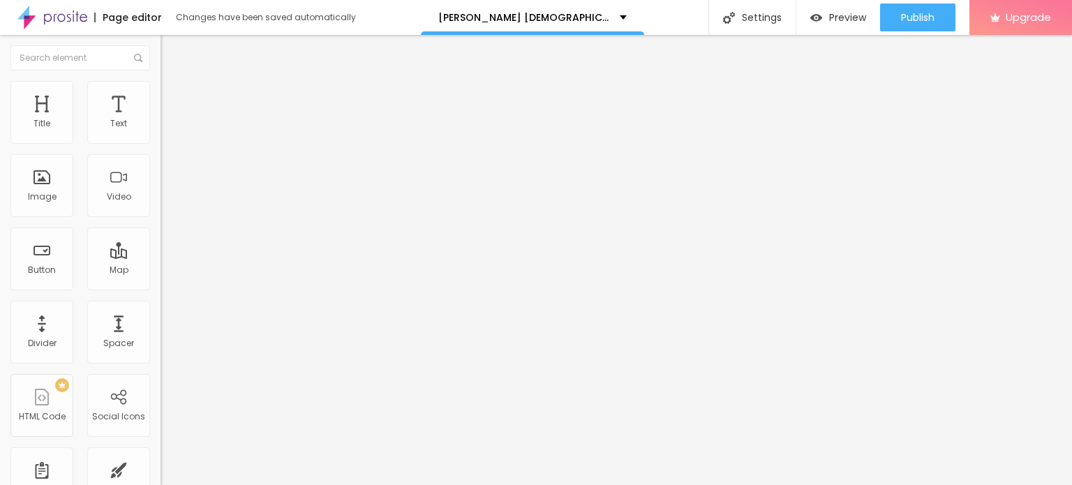
type input "70"
type input "65"
type input "60"
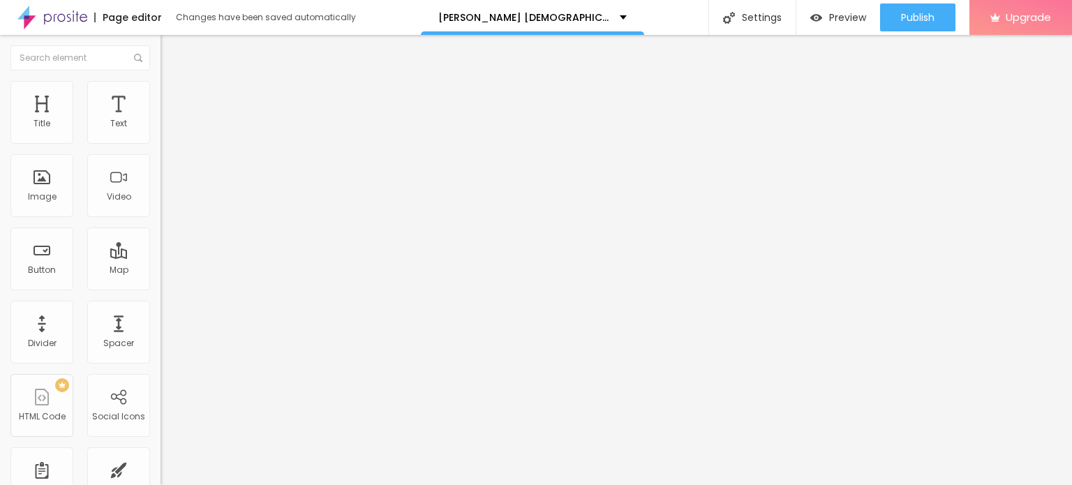
type input "60"
type input "55"
type input "50"
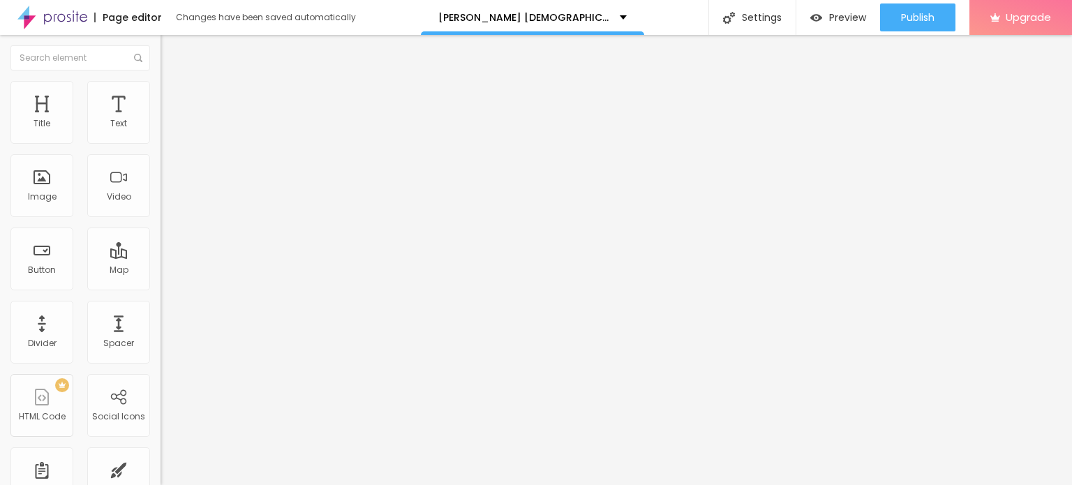
type input "45"
type input "40"
type input "35"
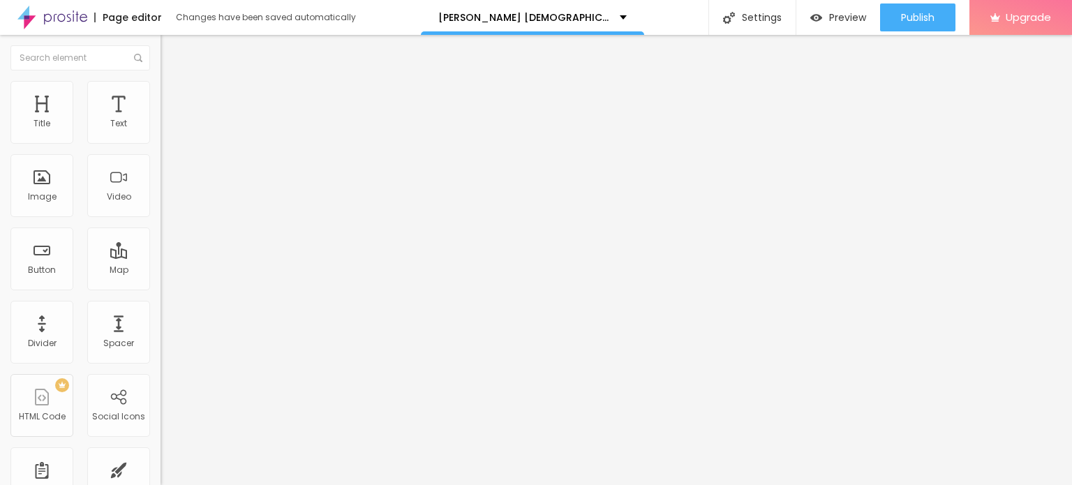
type input "35"
type input "40"
type input "45"
drag, startPoint x: 147, startPoint y: 150, endPoint x: 64, endPoint y: 147, distance: 83.1
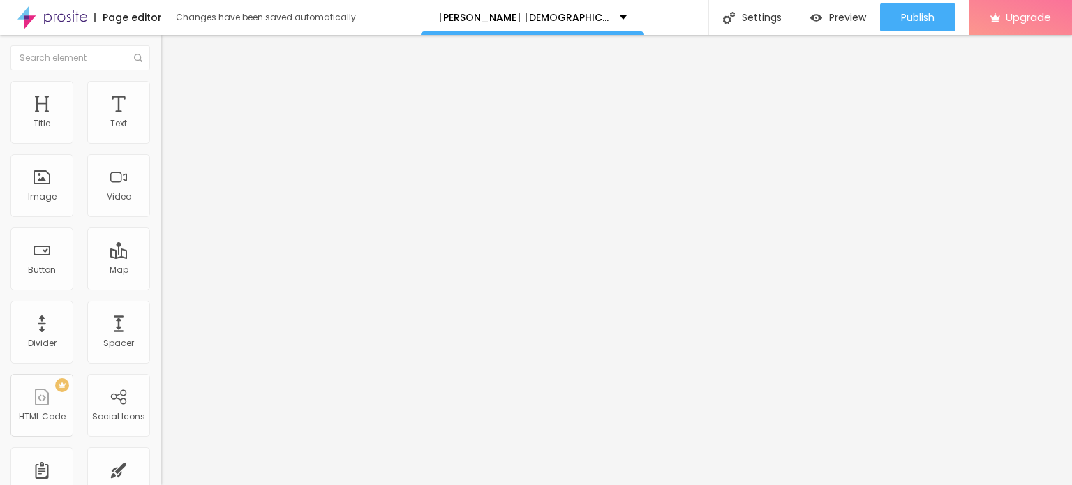
type input "45"
click at [161, 143] on input "range" at bounding box center [206, 137] width 90 height 11
click at [161, 131] on input "Click me" at bounding box center [244, 124] width 167 height 14
paste input "👇❗❗𝐒𝐡𝐨𝐩 𝐍𝐨𝐰❗❗👇"
type input "👇❗❗𝐒𝐡𝐨𝐩 𝐍𝐨𝐰❗❗👇"
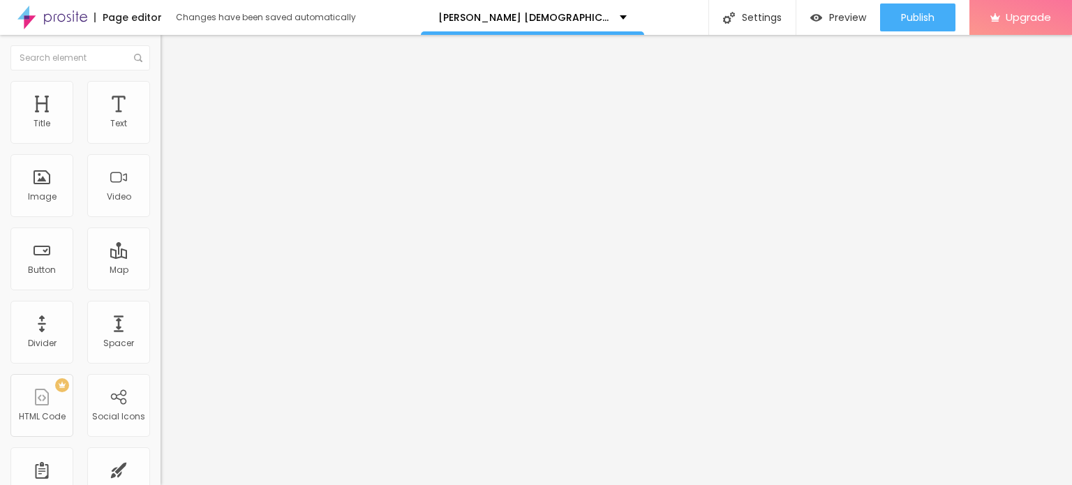
click at [161, 288] on input "https://" at bounding box center [244, 281] width 167 height 14
paste input "[DOMAIN_NAME][URL]"
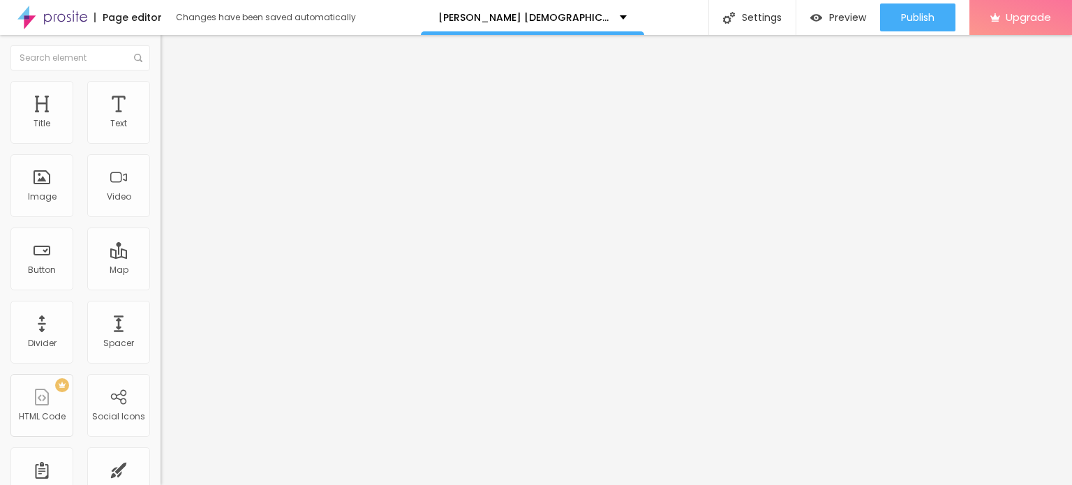
type input "[URL][DOMAIN_NAME]"
click at [161, 305] on div at bounding box center [241, 305] width 161 height 0
click at [161, 286] on input "https://" at bounding box center [244, 279] width 167 height 14
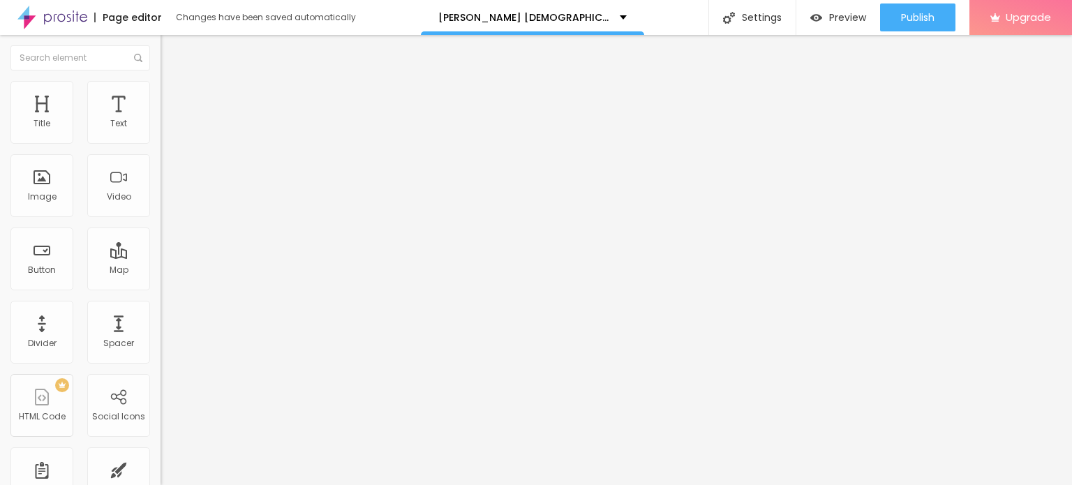
click at [161, 286] on input "https://" at bounding box center [244, 279] width 167 height 14
paste input "[DOMAIN_NAME][URL]"
type input "[URL][DOMAIN_NAME]"
click at [236, 484] on div "Subindo 2/2 arquivos" at bounding box center [536, 489] width 1072 height 8
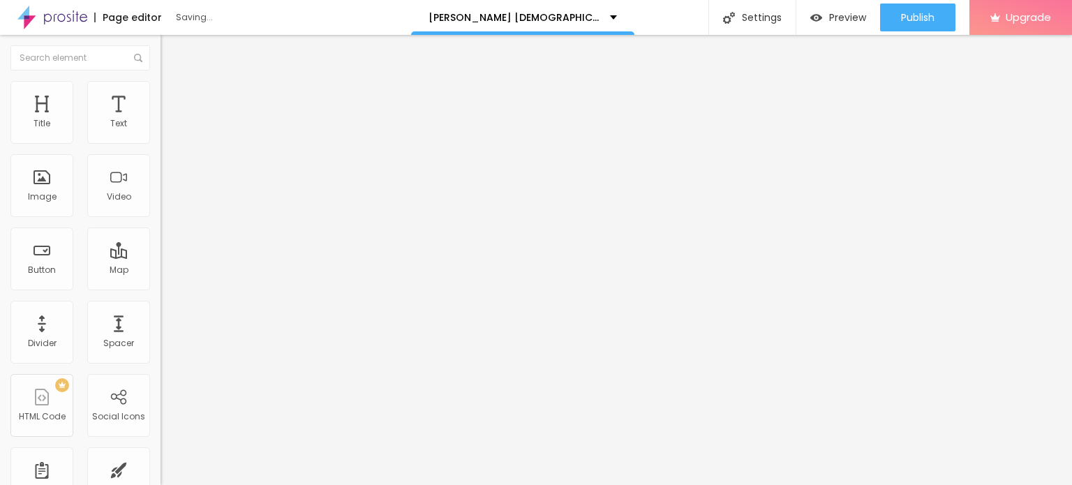
scroll to position [0, 0]
click at [243, 484] on div at bounding box center [536, 493] width 1072 height 0
click at [171, 50] on div "Edit Text" at bounding box center [203, 50] width 64 height 11
click at [106, 103] on div "Text" at bounding box center [118, 112] width 63 height 63
click at [173, 96] on span "Advanced" at bounding box center [195, 90] width 45 height 12
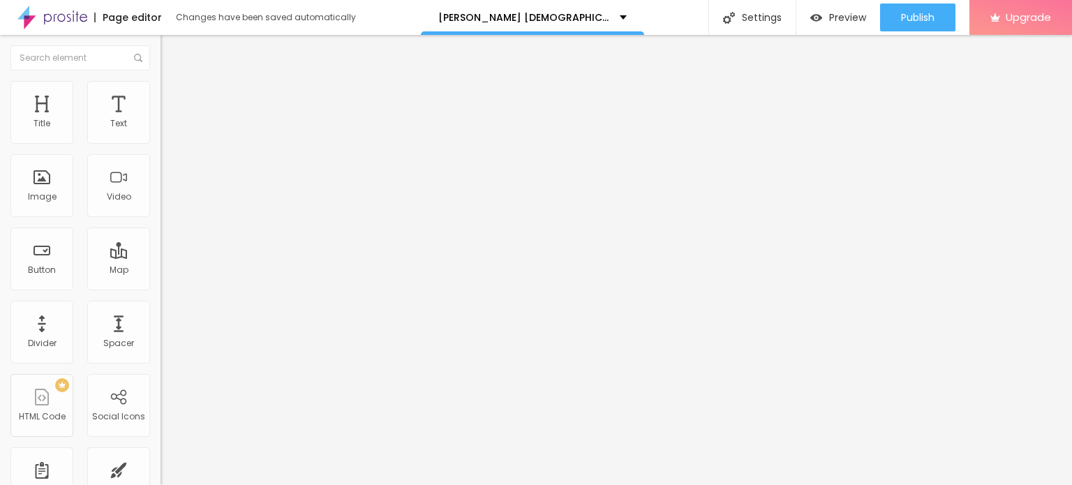
click at [173, 96] on span "Advanced" at bounding box center [195, 90] width 45 height 12
click at [161, 81] on li "Style" at bounding box center [241, 74] width 161 height 14
click at [166, 130] on icon "button" at bounding box center [170, 125] width 8 height 8
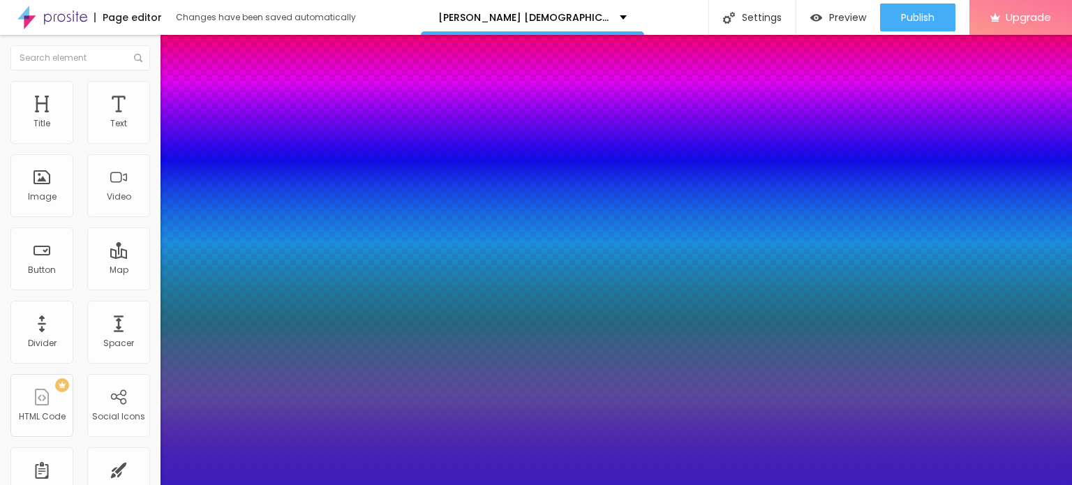
click at [271, 404] on div at bounding box center [536, 242] width 1072 height 485
type input "1"
type input "#3A1FBE"
type input "1"
type input "#3B21BE"
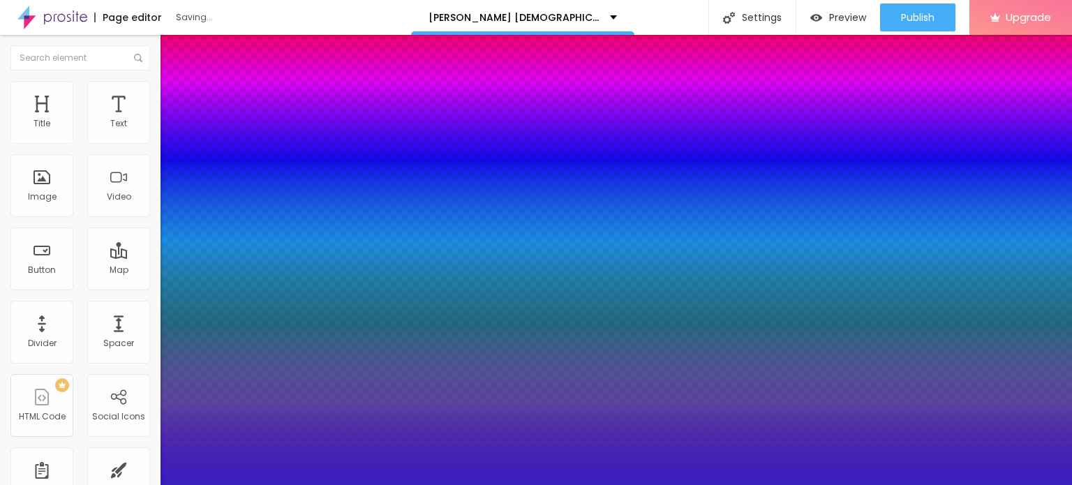
type input "1"
type input "#4A35B7"
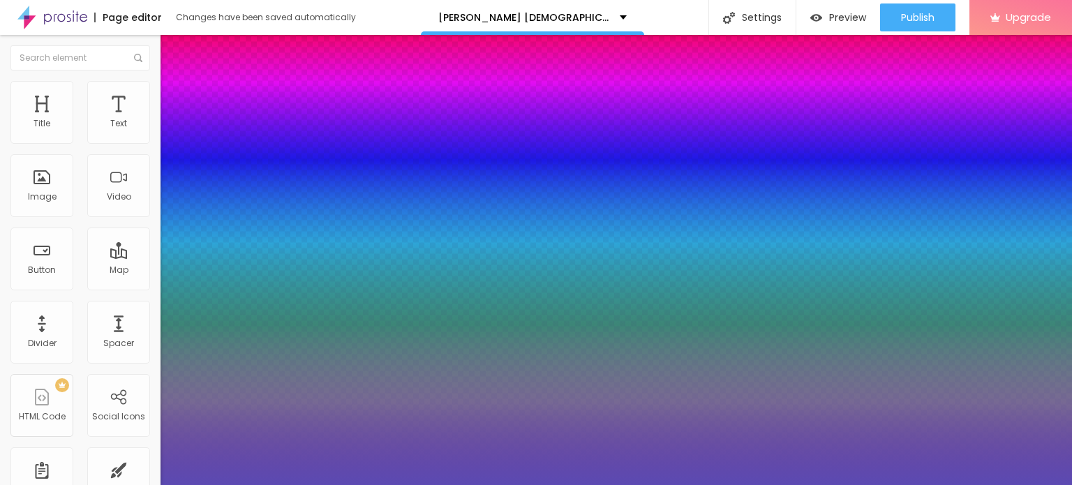
type input "1"
type input "#5B4AB2"
type input "1"
type input "#685AAE"
type input "1"
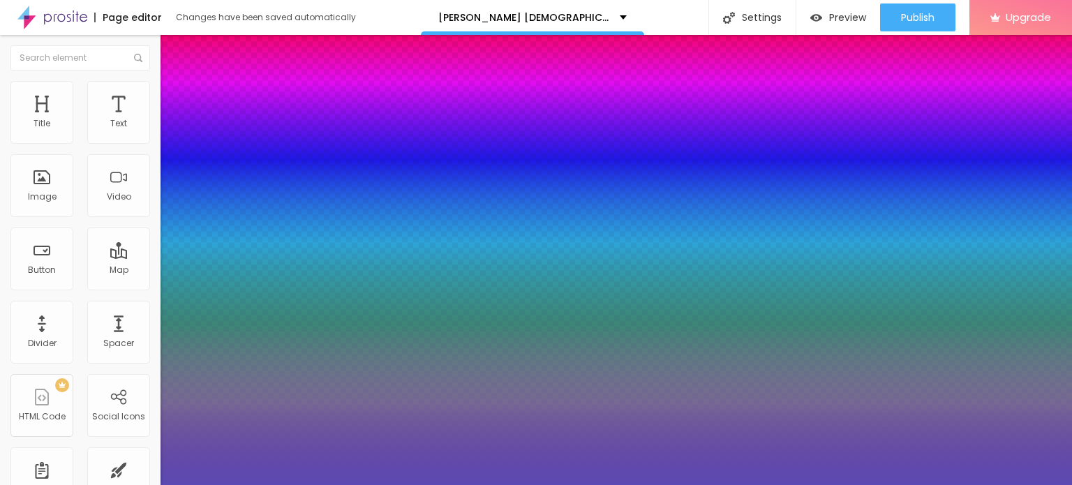
type input "#695CAD"
type input "1"
type input "#6B5FAB"
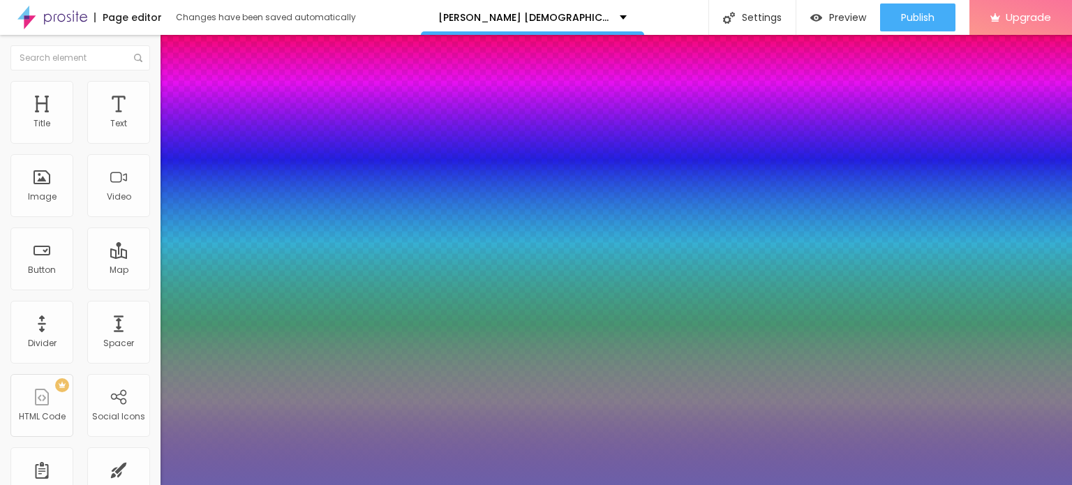
type input "1"
type input "#6C60A9"
type input "1"
type input "#6F63A8"
type input "1"
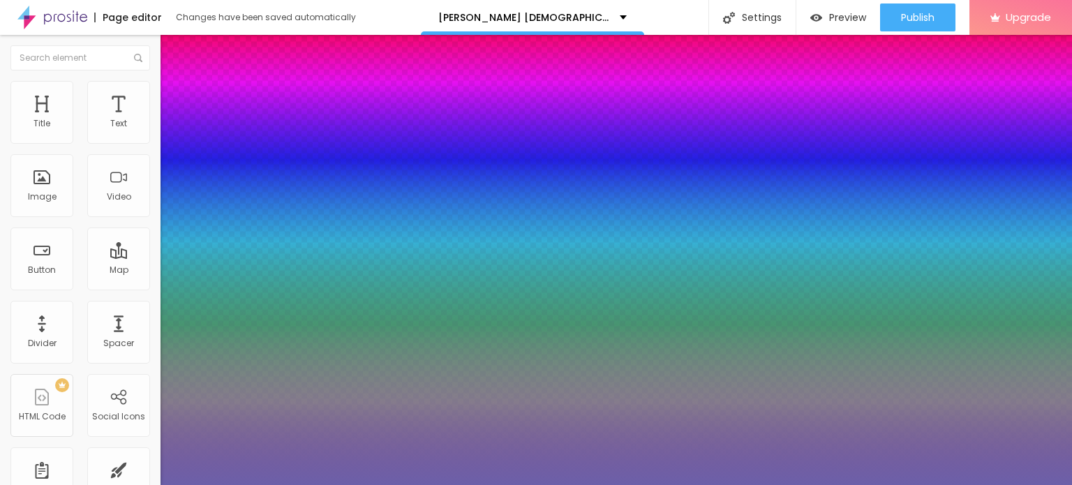
type input "#6F64A4"
type input "1"
type input "#6E63A2"
type input "1"
type input "#6F64A2"
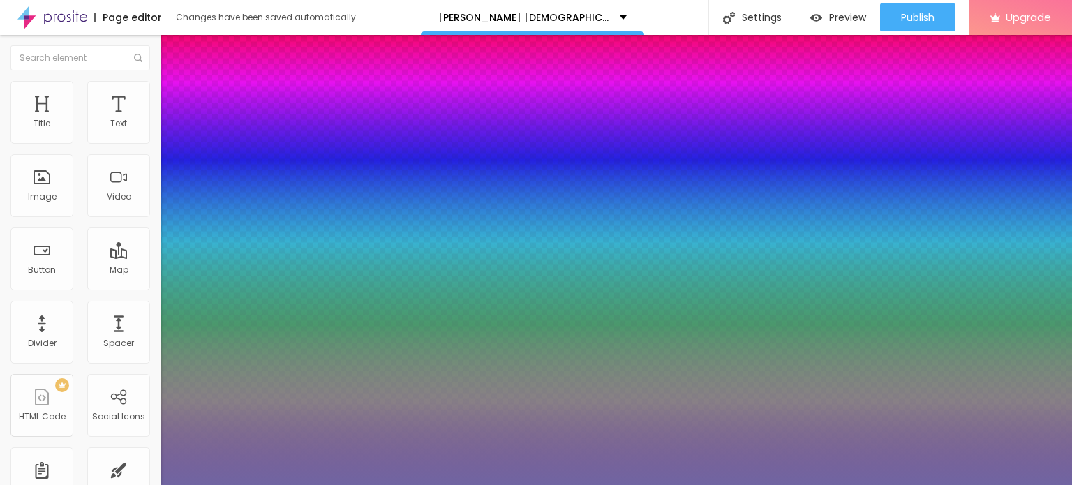
type input "1"
type input "#7065A2"
type input "1"
type input "#7065A1"
type input "1"
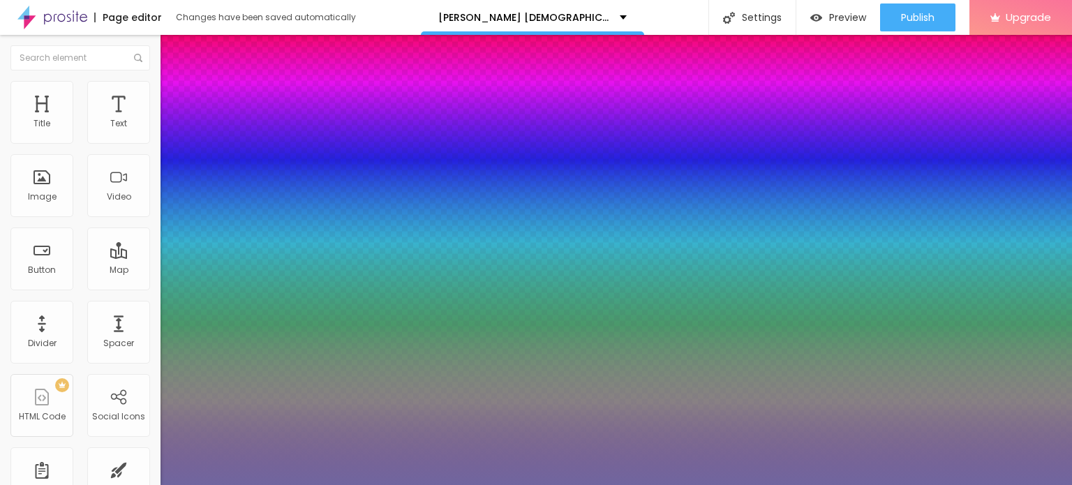
type input "#70669F"
type input "1"
type input "#72689F"
type input "1"
type input "#7A72A2"
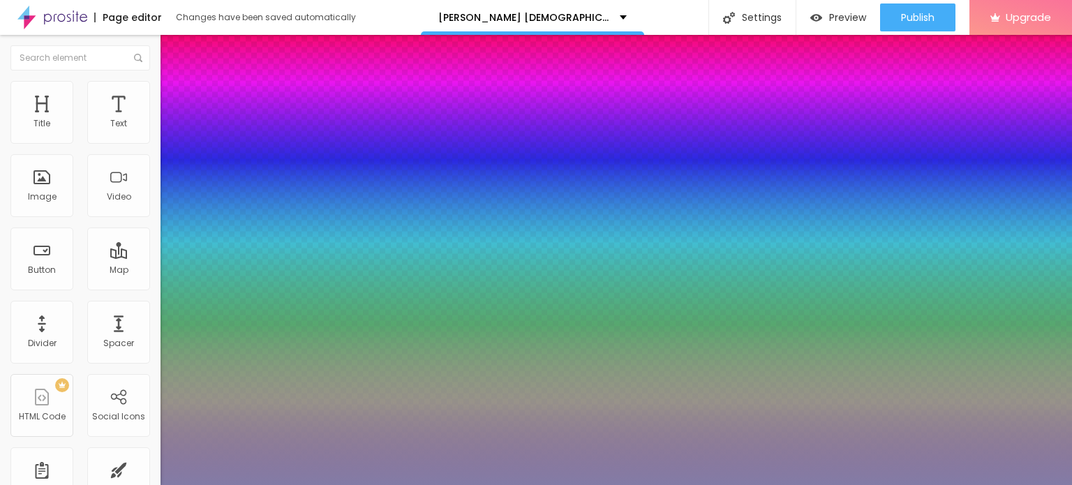
type input "1"
type input "#837CA6"
type input "1"
type input "#8E88A9"
type input "1"
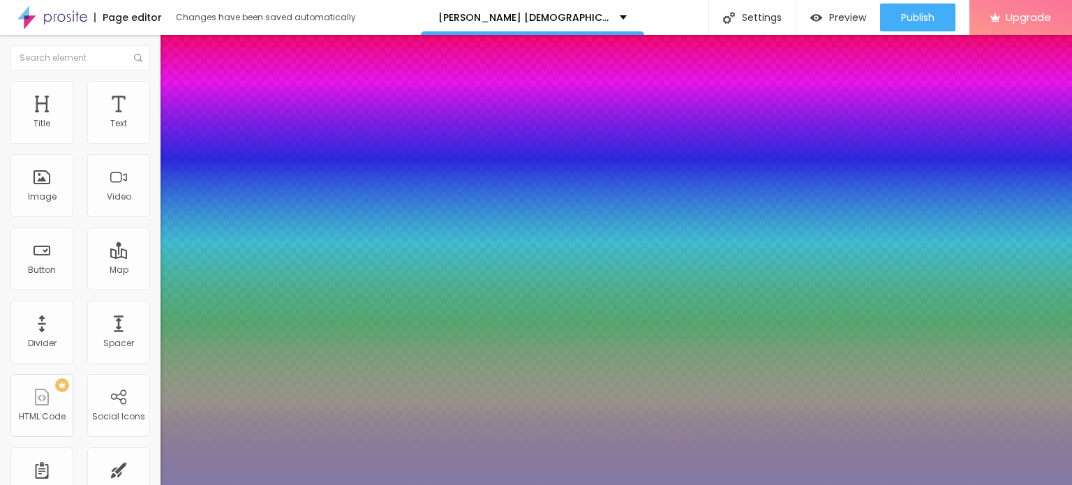
type input "#938EAB"
type input "1"
type input "#9F9BB0"
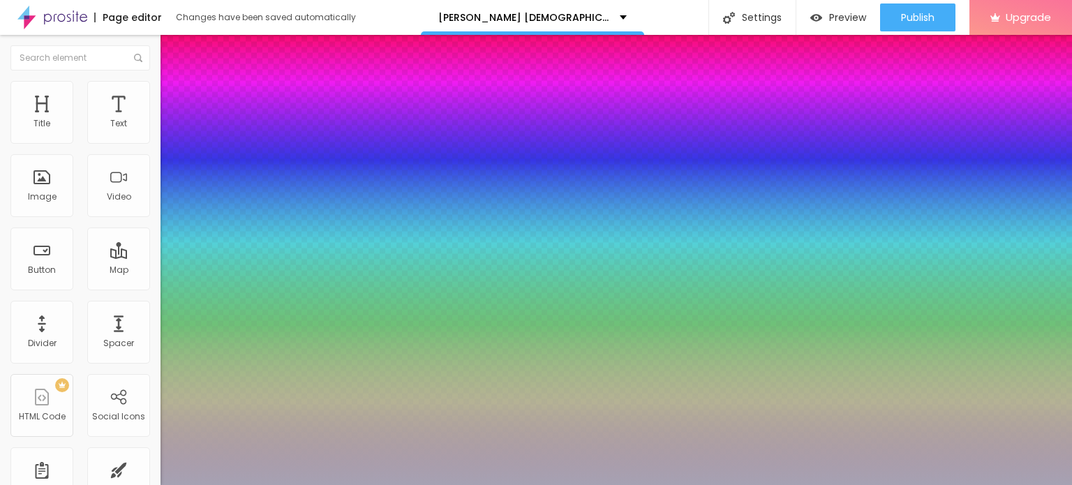
type input "1"
type input "#A6A2B3"
type input "1"
type input "#ADAAB7"
type input "1"
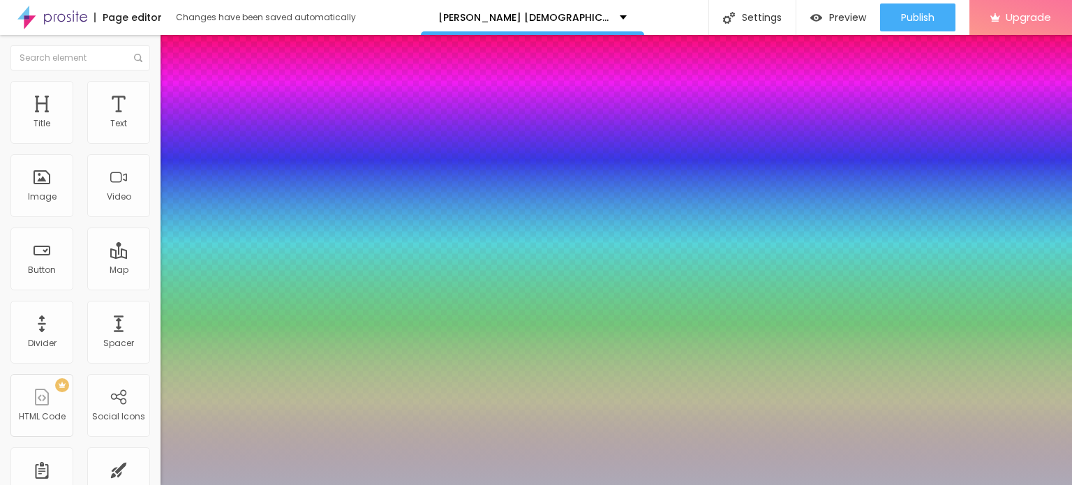
type input "#A6A3B0"
type input "1"
type input "#7E7A8C"
type input "1"
type input "#666273"
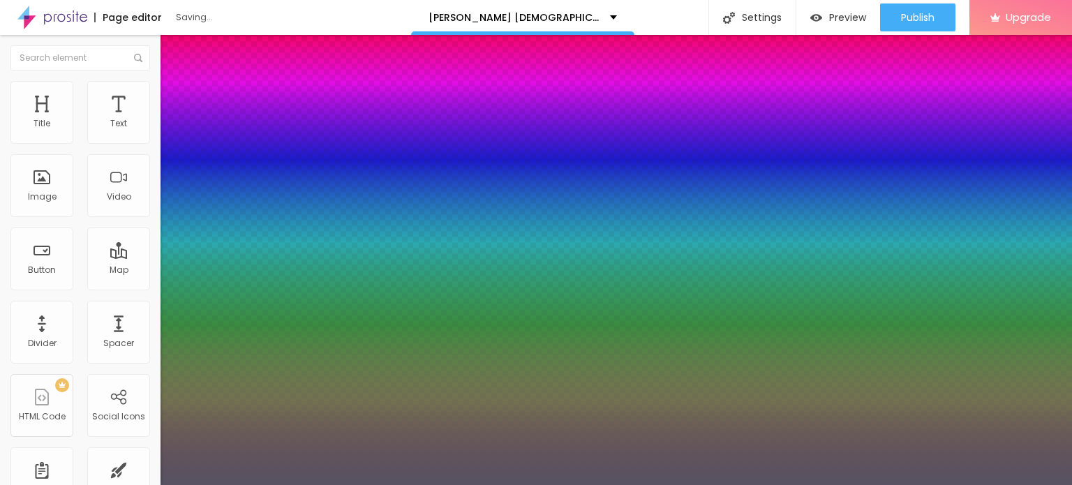
type input "1"
type input "#575362"
type input "1"
type input "#3C3942"
type input "1"
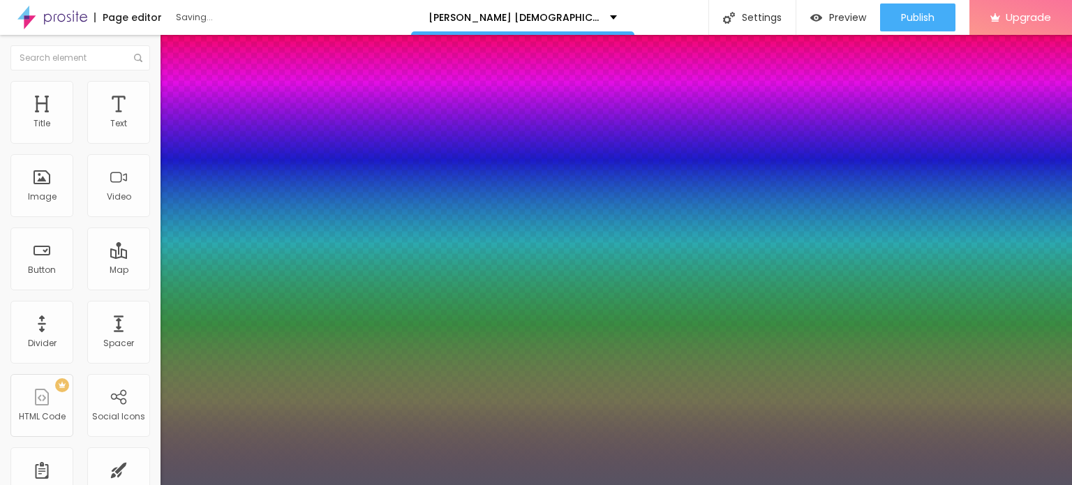
type input "#252428"
type input "1"
type input "#19181A"
type input "1"
type input "#131214"
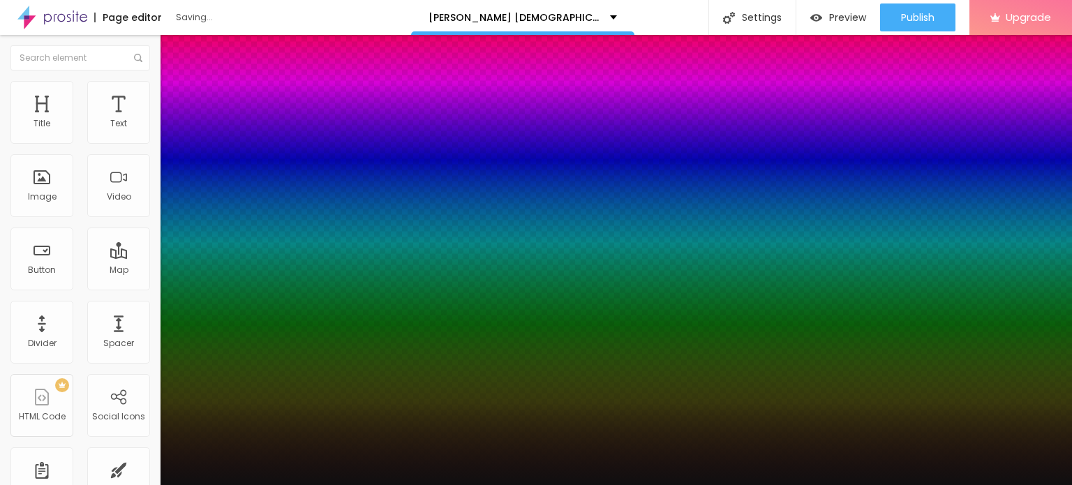
type input "1"
type input "#100F10"
type input "1"
type input "#0F0D0F"
type input "1"
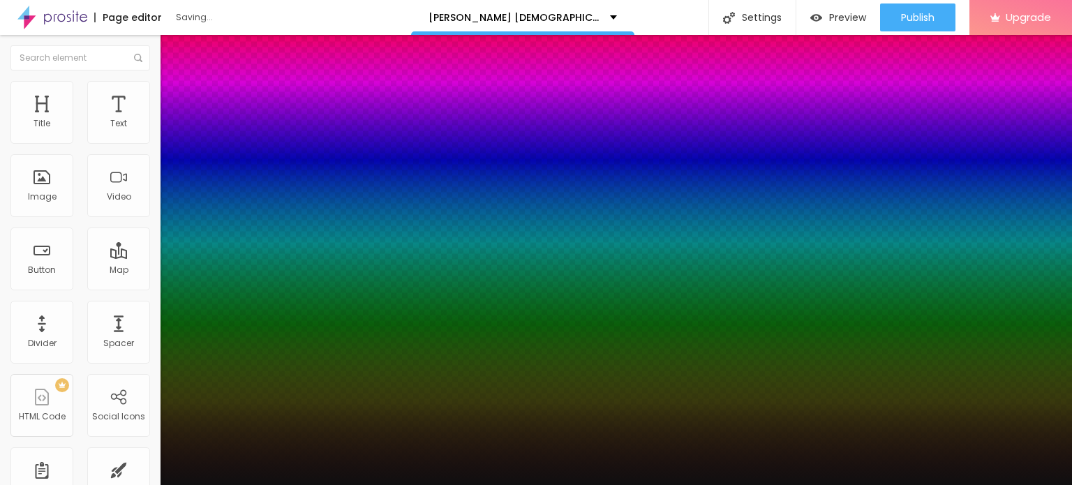
type input "#0D0C0D"
type input "1"
type input "#0B0A0B"
type input "1"
type input "#090909"
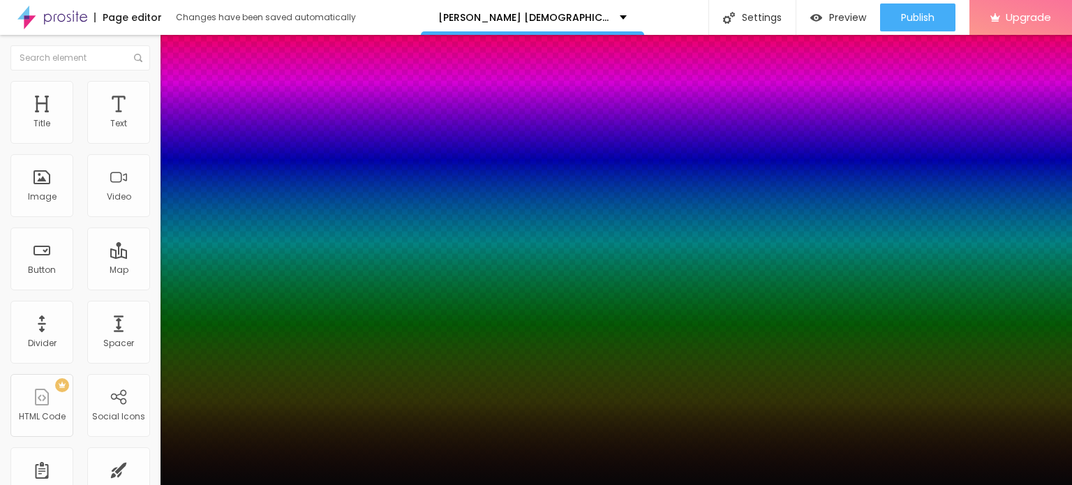
type input "1"
type input "#080708"
type input "1"
type input "#060606"
drag, startPoint x: 271, startPoint y: 404, endPoint x: 201, endPoint y: 480, distance: 103.2
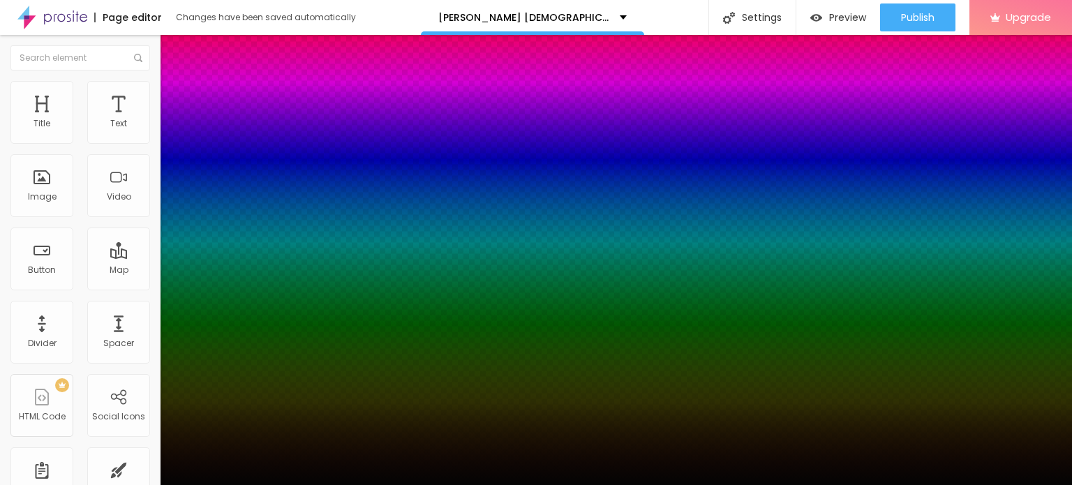
click at [201, 480] on div at bounding box center [536, 242] width 1072 height 485
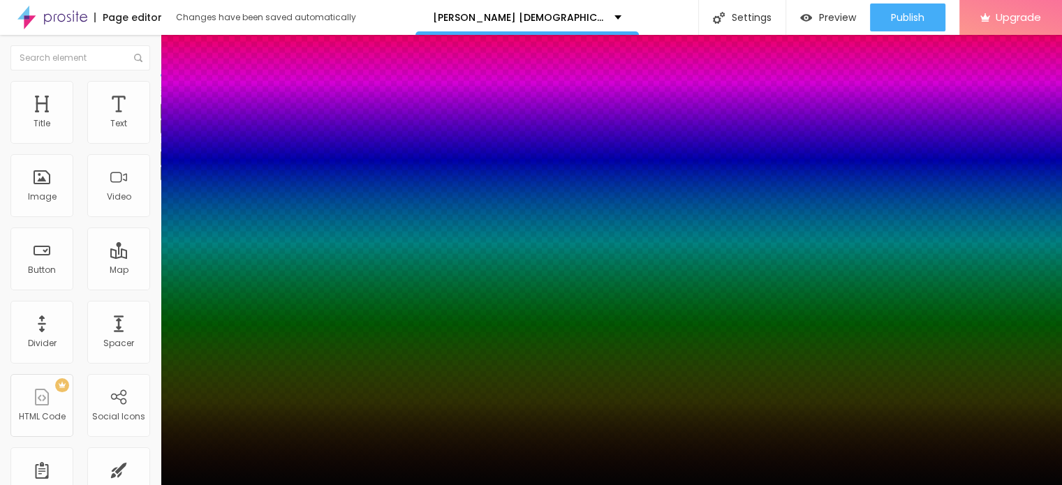
type input "1"
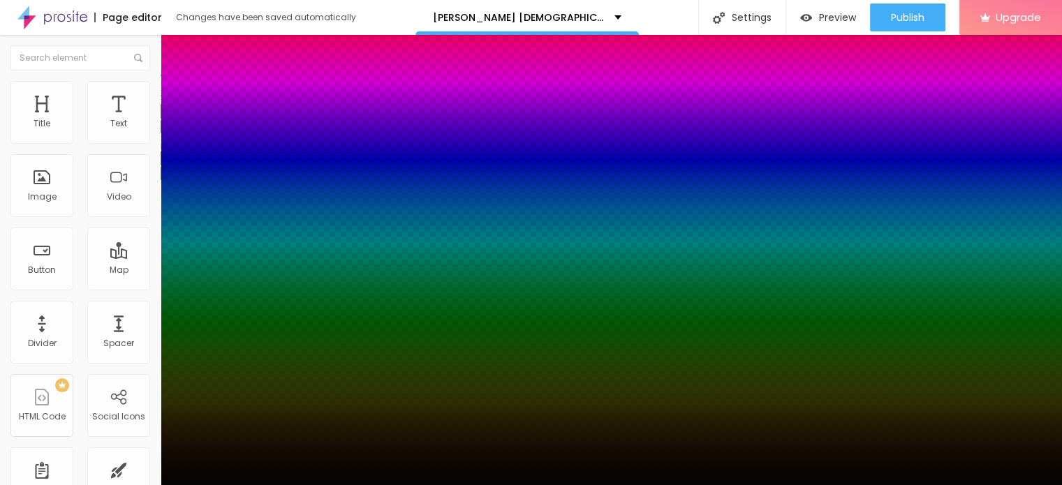
click at [414, 484] on div at bounding box center [531, 485] width 1062 height 0
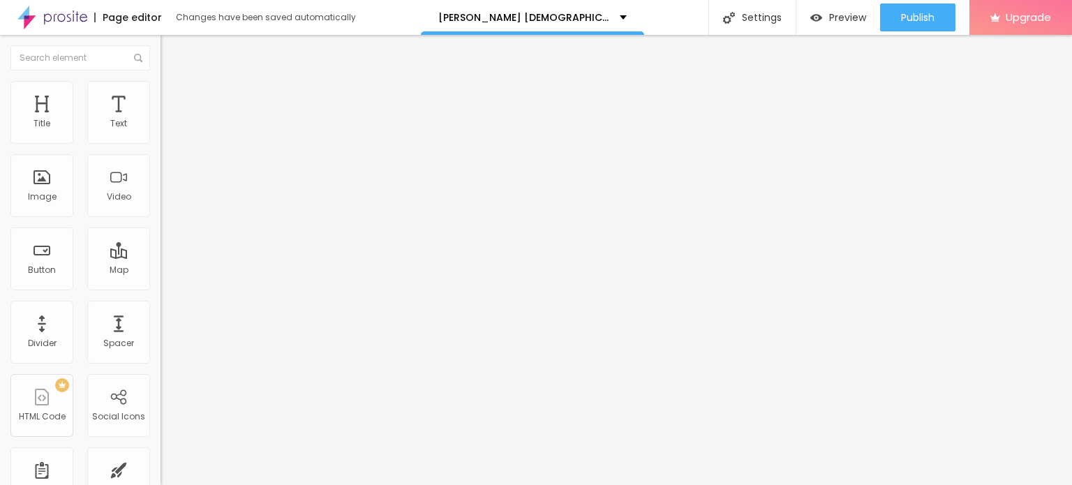
click at [161, 84] on img at bounding box center [167, 87] width 13 height 13
click at [173, 82] on span "Style" at bounding box center [183, 76] width 20 height 12
click at [166, 130] on icon "button" at bounding box center [170, 125] width 8 height 8
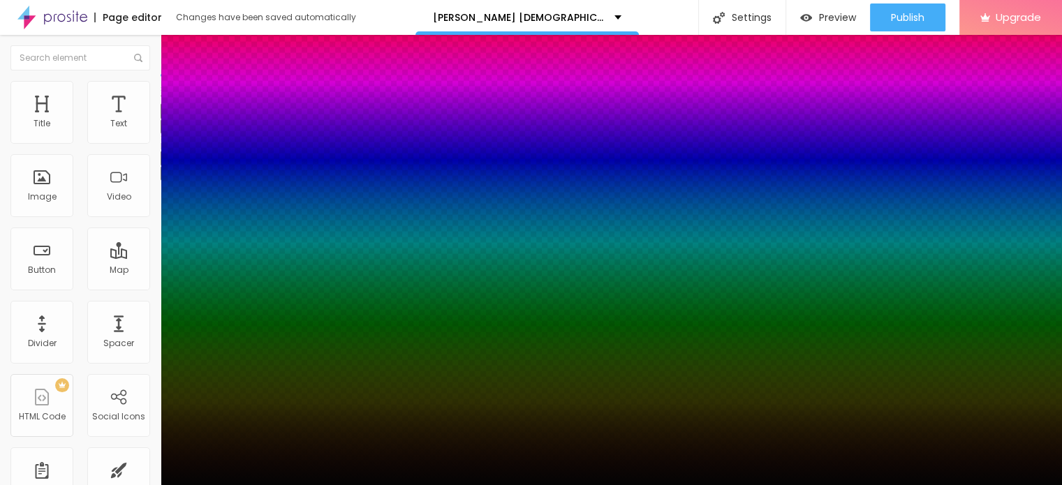
type input "1"
select select "Monoton-Regular"
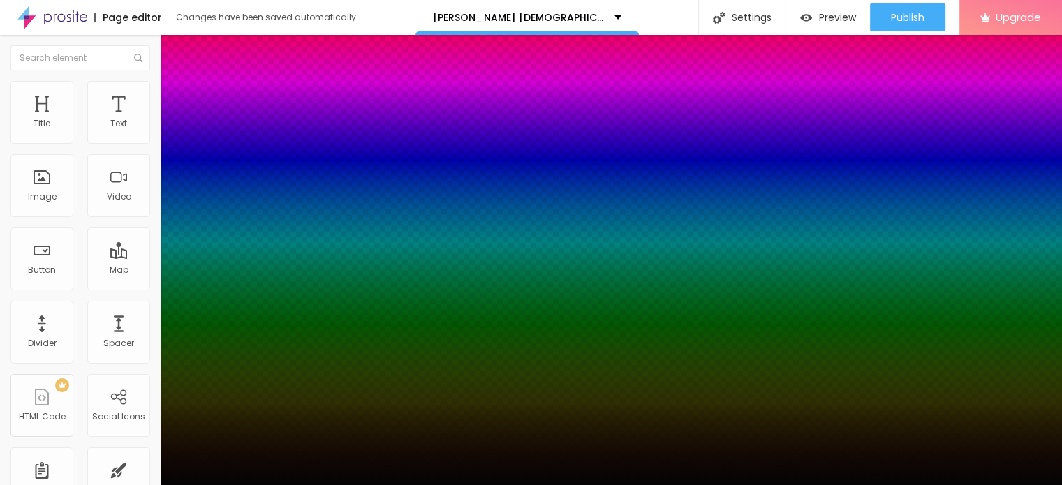
click at [601, 484] on div at bounding box center [531, 485] width 1062 height 0
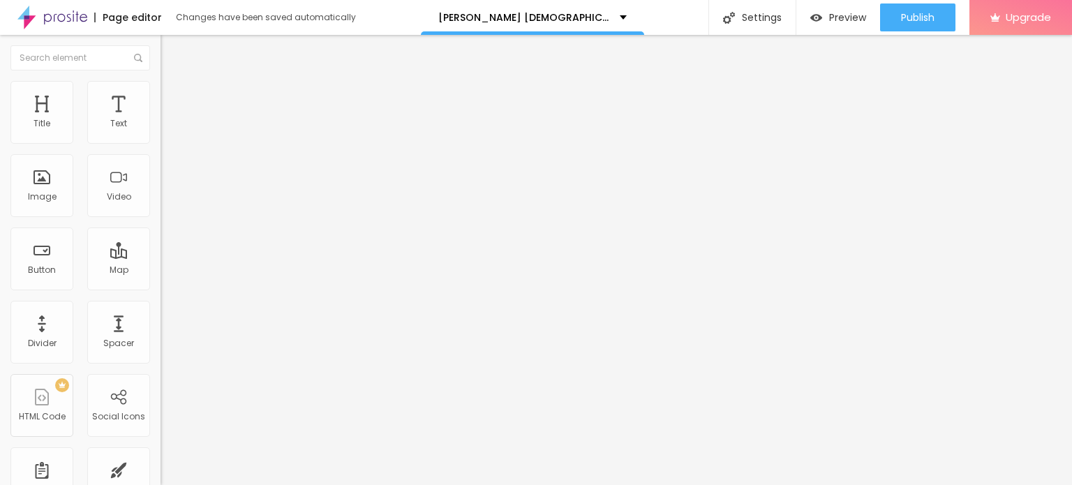
click at [161, 91] on li "Advanced" at bounding box center [241, 88] width 161 height 14
click at [161, 80] on img at bounding box center [167, 73] width 13 height 13
click at [161, 103] on div "Typography" at bounding box center [241, 99] width 161 height 8
click at [167, 128] on icon "button" at bounding box center [170, 126] width 6 height 6
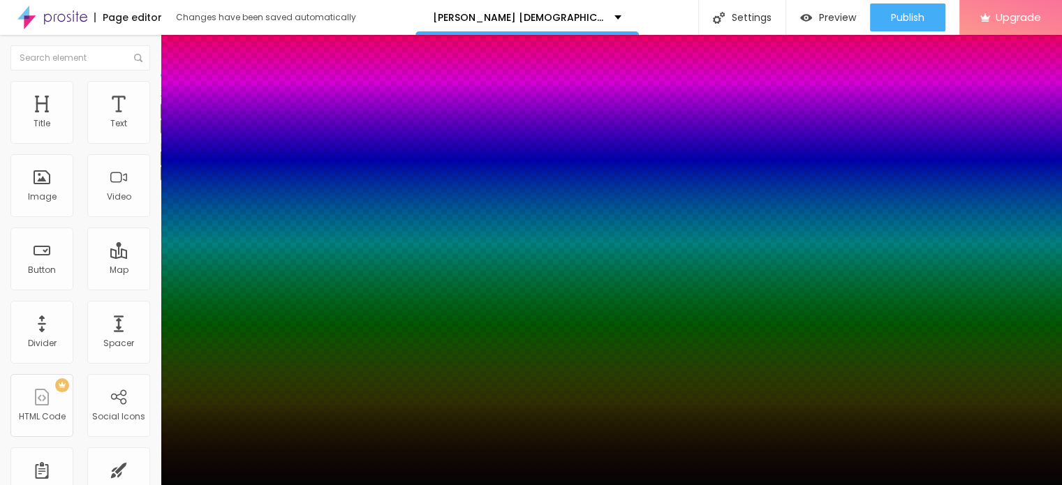
scroll to position [3, 0]
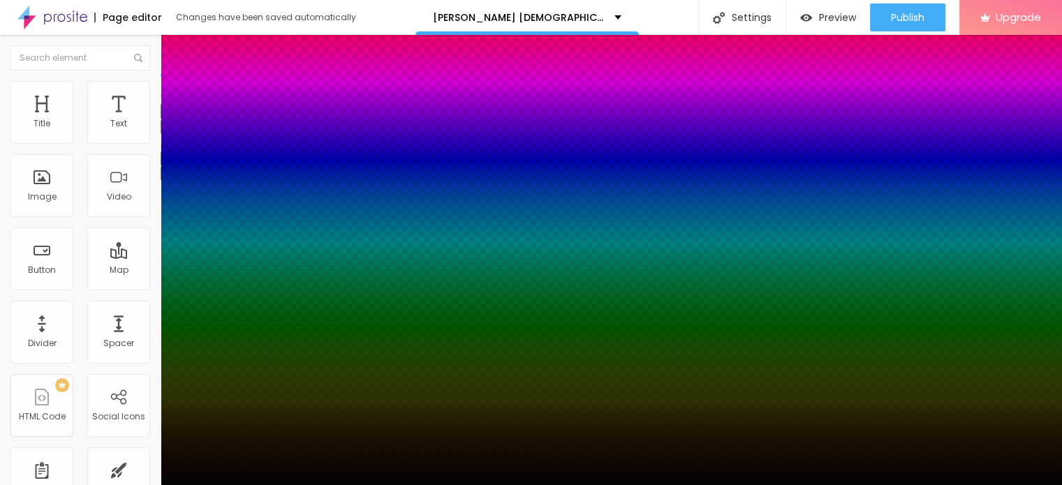
scroll to position [0, 0]
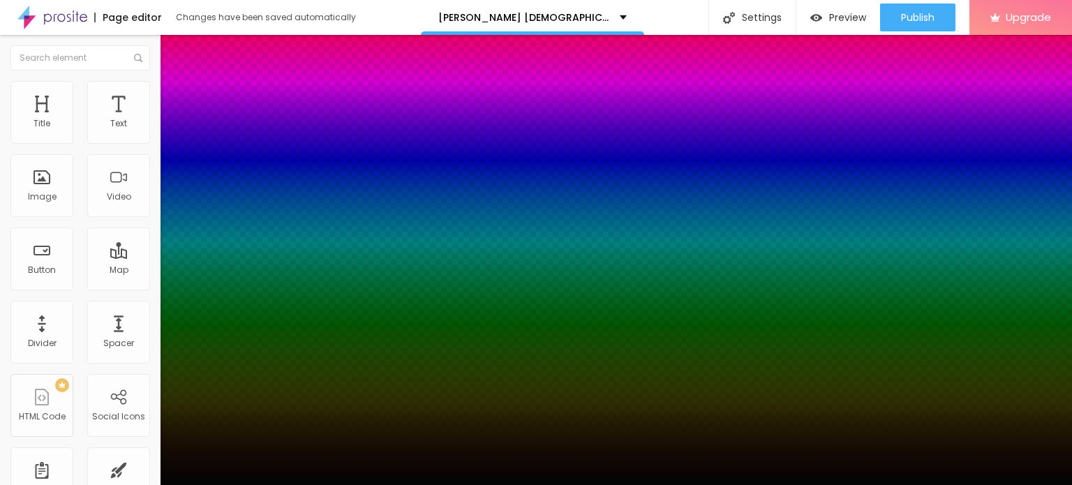
click at [254, 405] on div at bounding box center [536, 242] width 1072 height 485
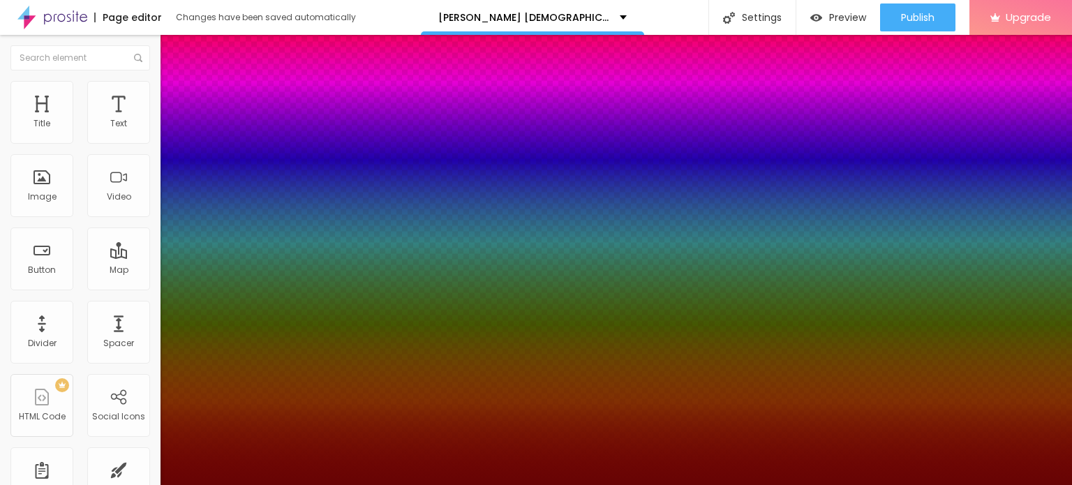
drag, startPoint x: 254, startPoint y: 405, endPoint x: 282, endPoint y: 440, distance: 44.7
click at [1029, 290] on div at bounding box center [1030, 289] width 3 height 3
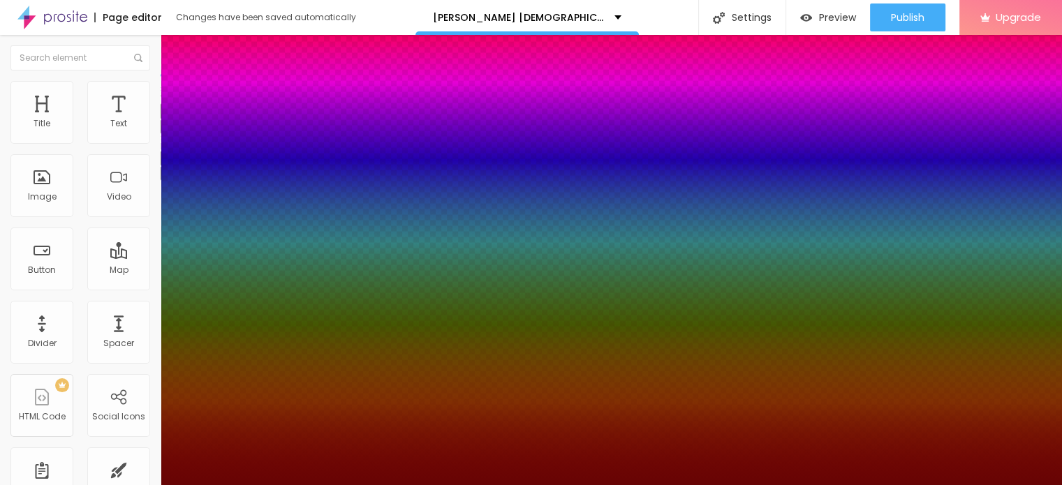
scroll to position [3, 0]
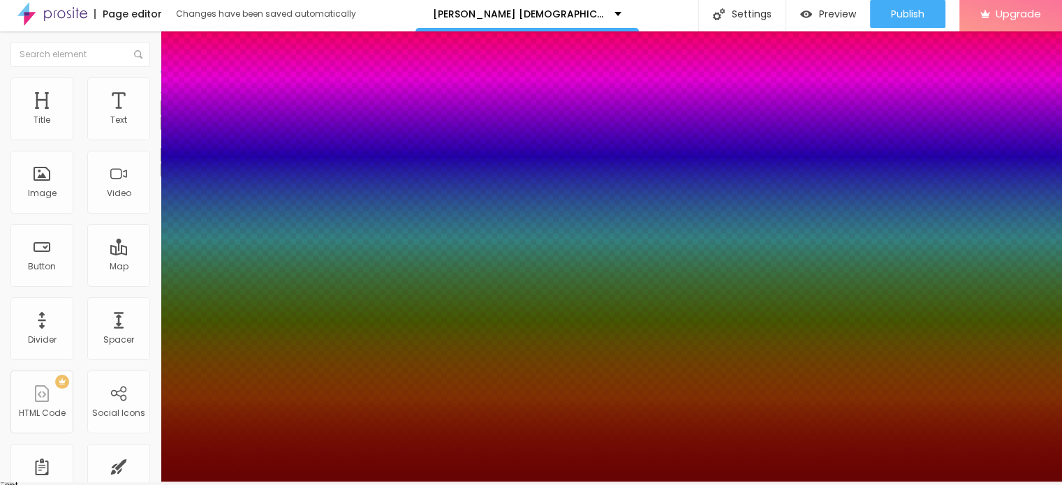
click at [388, 482] on div at bounding box center [531, 482] width 1062 height 0
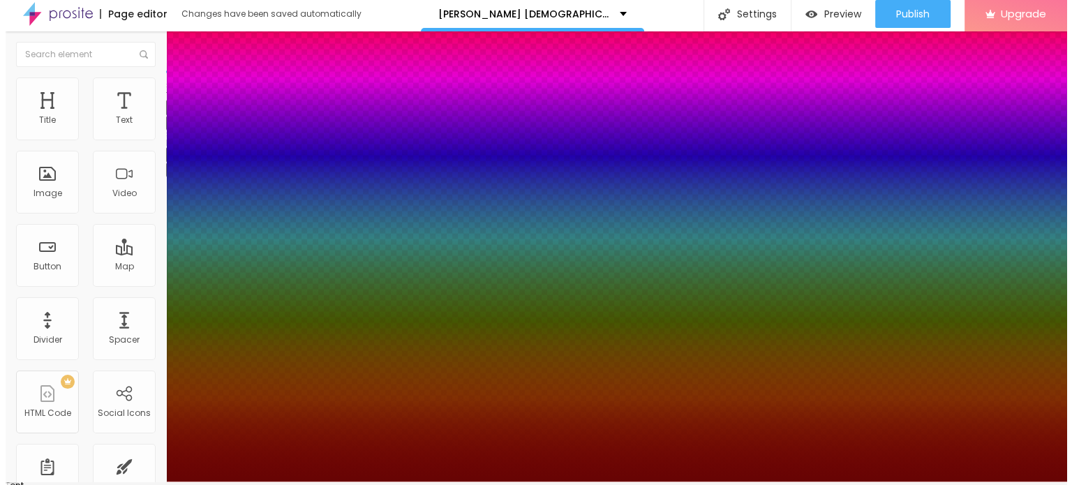
scroll to position [0, 0]
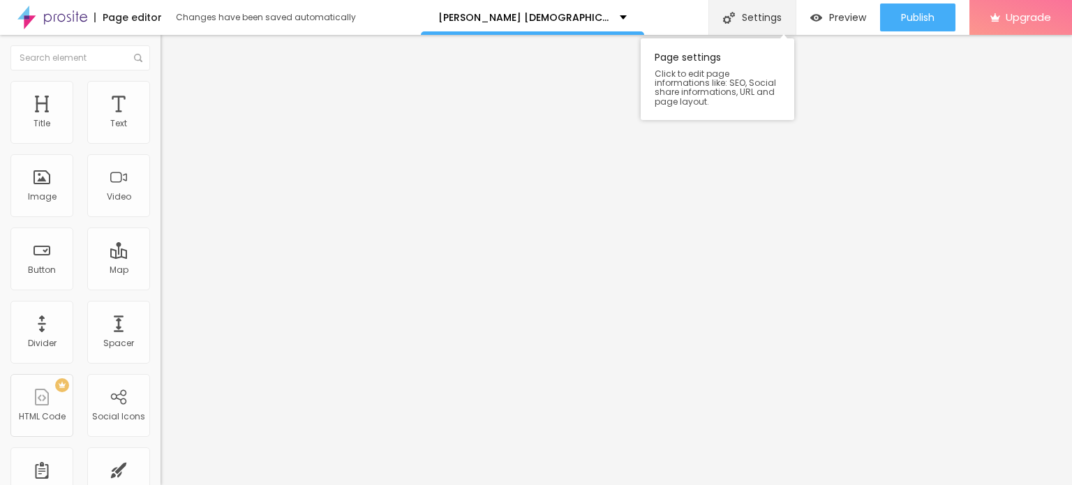
click at [773, 17] on div "Settings" at bounding box center [751, 17] width 87 height 35
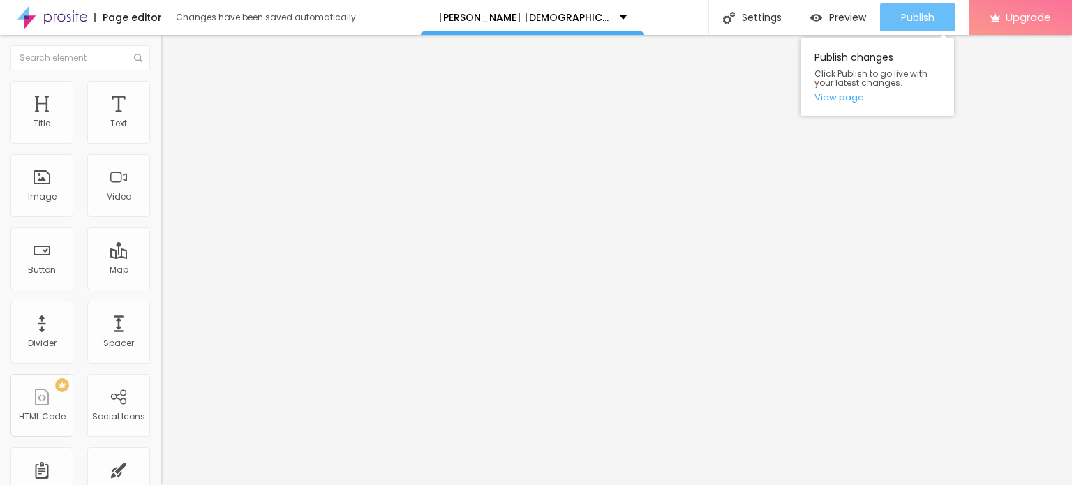
click at [920, 22] on span "Publish" at bounding box center [917, 17] width 33 height 11
click at [848, 100] on link "View page" at bounding box center [877, 97] width 126 height 9
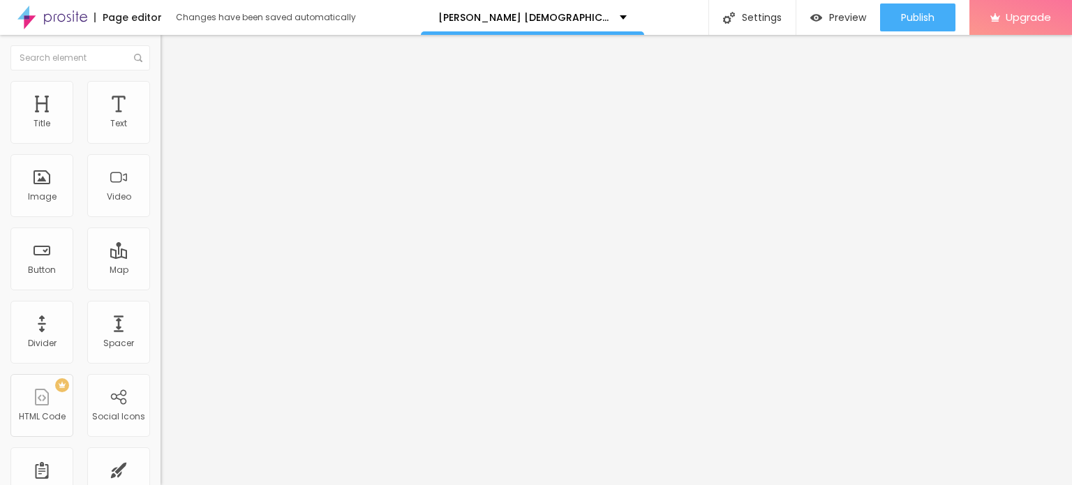
click at [38, 19] on img at bounding box center [52, 17] width 70 height 35
